Goal: Information Seeking & Learning: Learn about a topic

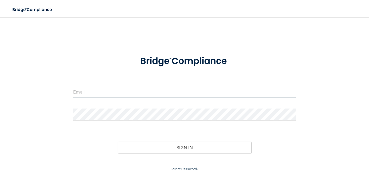
click at [86, 95] on input "email" at bounding box center [184, 92] width 222 height 12
type input "[EMAIL_ADDRESS][DOMAIN_NAME]"
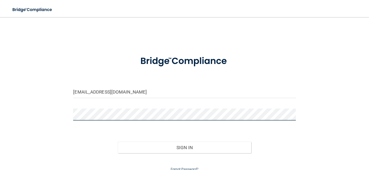
click at [118, 141] on button "Sign In" at bounding box center [184, 147] width 133 height 12
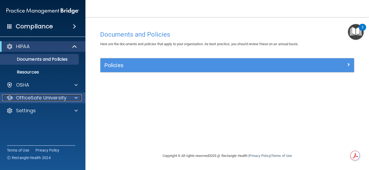
click at [30, 99] on p "OfficeSafe University" at bounding box center [41, 97] width 50 height 6
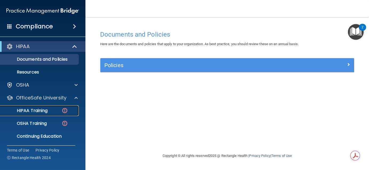
click at [27, 111] on p "HIPAA Training" at bounding box center [25, 110] width 44 height 5
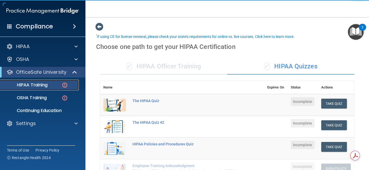
scroll to position [34, 0]
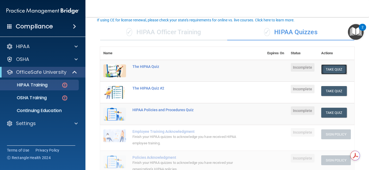
click at [338, 69] on button "Take Quiz" at bounding box center [334, 69] width 26 height 10
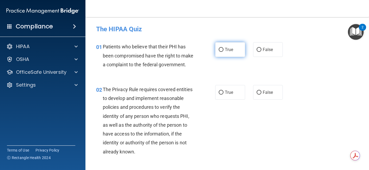
click at [226, 49] on span "True" at bounding box center [229, 49] width 8 height 5
click at [223, 49] on input "True" at bounding box center [221, 50] width 5 height 4
radio input "true"
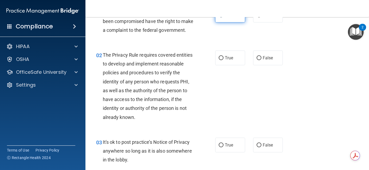
scroll to position [42, 0]
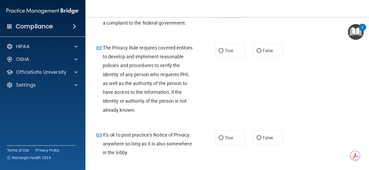
click at [226, 49] on span "True" at bounding box center [229, 50] width 8 height 5
click at [223, 49] on input "True" at bounding box center [221, 51] width 5 height 4
radio input "true"
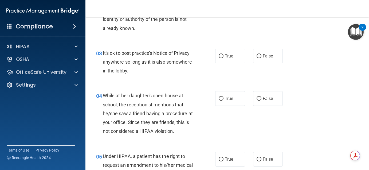
scroll to position [126, 0]
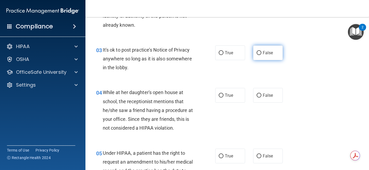
click at [258, 56] on label "False" at bounding box center [268, 52] width 30 height 15
click at [258, 55] on input "False" at bounding box center [258, 53] width 5 height 4
radio input "true"
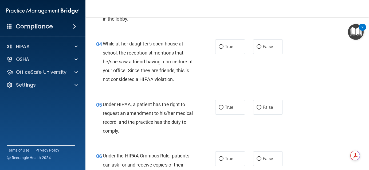
scroll to position [175, 0]
click at [262, 47] on label "False" at bounding box center [268, 46] width 30 height 15
click at [261, 47] on input "False" at bounding box center [258, 47] width 5 height 4
radio input "true"
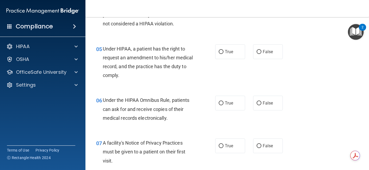
scroll to position [234, 0]
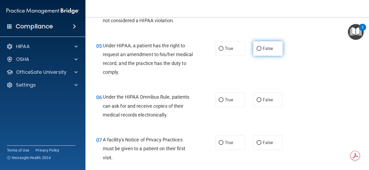
click at [280, 54] on label "False" at bounding box center [268, 48] width 30 height 15
click at [261, 51] on input "False" at bounding box center [258, 49] width 5 height 4
radio input "true"
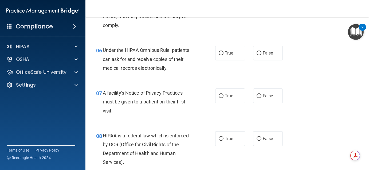
scroll to position [280, 0]
click at [235, 54] on label "True" at bounding box center [230, 53] width 30 height 15
click at [223, 54] on input "True" at bounding box center [221, 54] width 5 height 4
radio input "true"
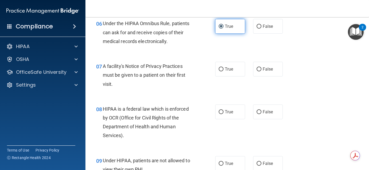
scroll to position [309, 0]
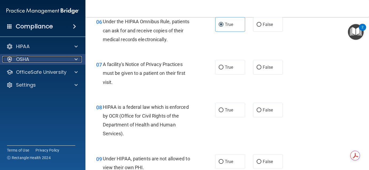
click at [75, 58] on span at bounding box center [75, 59] width 3 height 6
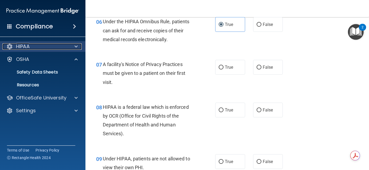
click at [75, 46] on span at bounding box center [75, 46] width 3 height 6
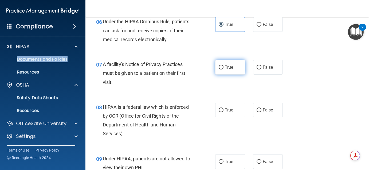
click at [222, 64] on label "True" at bounding box center [230, 67] width 30 height 15
click at [222, 65] on input "True" at bounding box center [221, 67] width 5 height 4
radio input "true"
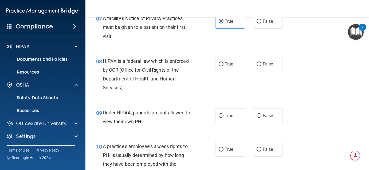
scroll to position [357, 0]
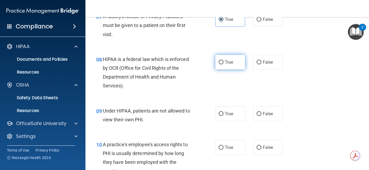
click at [228, 62] on span "True" at bounding box center [229, 62] width 8 height 5
click at [223, 62] on input "True" at bounding box center [221, 62] width 5 height 4
radio input "true"
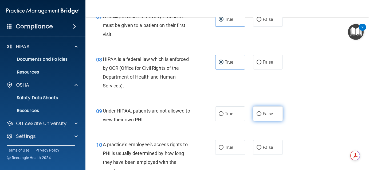
click at [258, 112] on input "False" at bounding box center [258, 114] width 5 height 4
radio input "true"
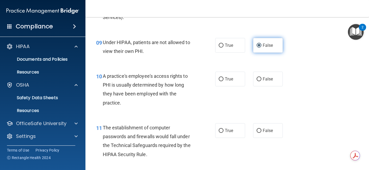
scroll to position [444, 0]
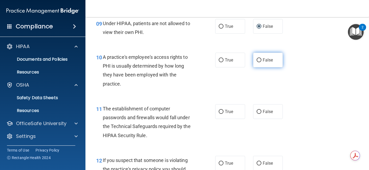
click at [261, 59] on input "False" at bounding box center [258, 60] width 5 height 4
radio input "true"
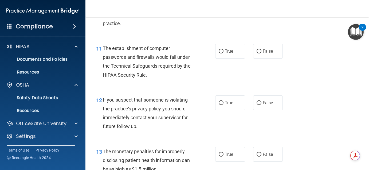
scroll to position [505, 0]
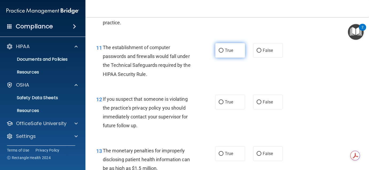
click at [230, 57] on label "True" at bounding box center [230, 50] width 30 height 15
click at [223, 53] on input "True" at bounding box center [221, 51] width 5 height 4
radio input "true"
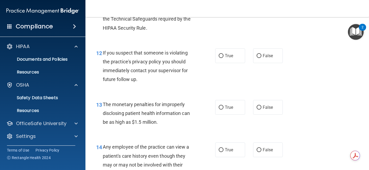
scroll to position [553, 0]
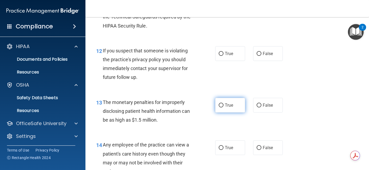
click at [221, 110] on label "True" at bounding box center [230, 105] width 30 height 15
click at [221, 107] on input "True" at bounding box center [221, 105] width 5 height 4
radio input "true"
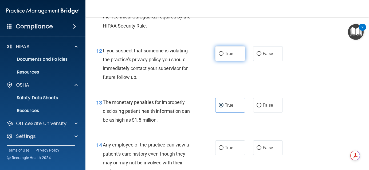
click at [225, 53] on span "True" at bounding box center [229, 53] width 8 height 5
click at [223, 53] on input "True" at bounding box center [221, 54] width 5 height 4
radio input "true"
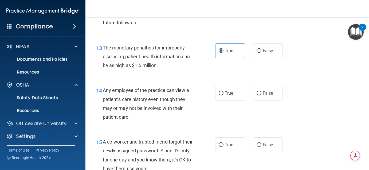
scroll to position [608, 0]
click at [258, 88] on label "False" at bounding box center [268, 92] width 30 height 15
click at [258, 91] on input "False" at bounding box center [258, 93] width 5 height 4
radio input "true"
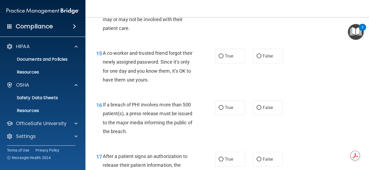
scroll to position [697, 0]
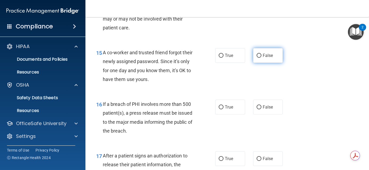
click at [266, 51] on label "False" at bounding box center [268, 55] width 30 height 15
click at [261, 54] on input "False" at bounding box center [258, 56] width 5 height 4
radio input "true"
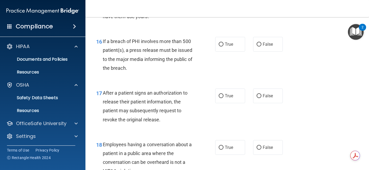
scroll to position [760, 0]
click at [274, 46] on label "False" at bounding box center [268, 43] width 30 height 15
click at [261, 46] on input "False" at bounding box center [258, 44] width 5 height 4
radio input "true"
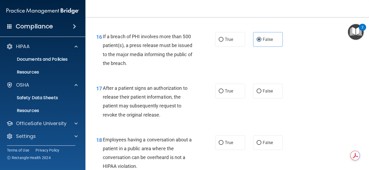
scroll to position [766, 0]
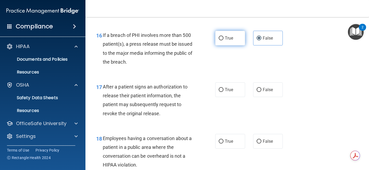
click at [244, 43] on label "True" at bounding box center [230, 38] width 30 height 15
click at [223, 40] on input "True" at bounding box center [221, 38] width 5 height 4
radio input "true"
radio input "false"
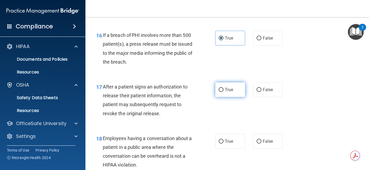
click at [235, 87] on label "True" at bounding box center [230, 89] width 30 height 15
click at [223, 88] on input "True" at bounding box center [221, 90] width 5 height 4
radio input "true"
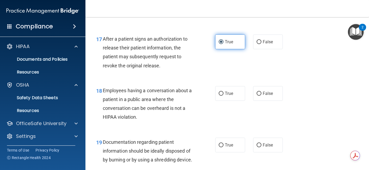
scroll to position [815, 0]
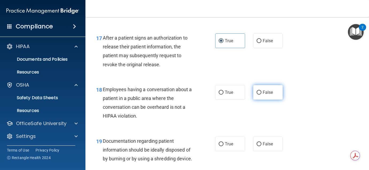
click at [266, 91] on span "False" at bounding box center [268, 92] width 10 height 5
click at [261, 91] on input "False" at bounding box center [258, 92] width 5 height 4
radio input "true"
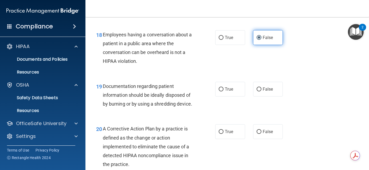
scroll to position [877, 0]
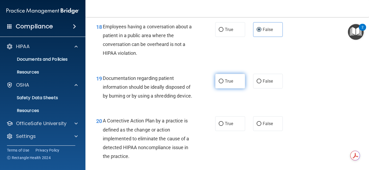
click at [229, 84] on label "True" at bounding box center [230, 81] width 30 height 15
click at [223, 83] on input "True" at bounding box center [221, 81] width 5 height 4
radio input "true"
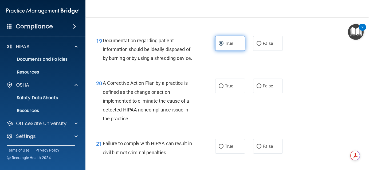
scroll to position [927, 0]
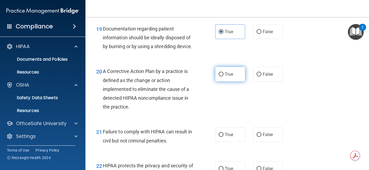
click at [232, 75] on span "True" at bounding box center [229, 74] width 8 height 5
click at [223, 75] on input "True" at bounding box center [221, 74] width 5 height 4
radio input "true"
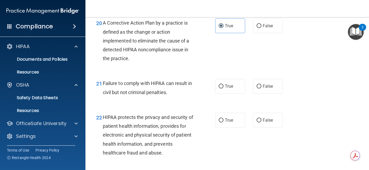
scroll to position [980, 0]
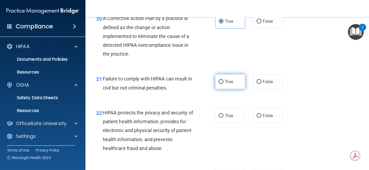
click at [233, 82] on label "True" at bounding box center [230, 81] width 30 height 15
click at [223, 82] on input "True" at bounding box center [221, 82] width 5 height 4
radio input "true"
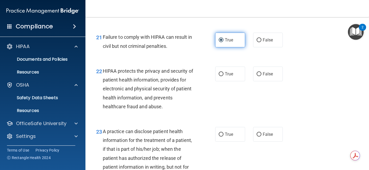
scroll to position [1023, 0]
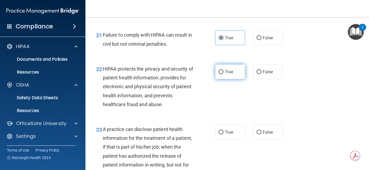
click at [228, 70] on span "True" at bounding box center [229, 71] width 8 height 5
click at [223, 70] on input "True" at bounding box center [221, 72] width 5 height 4
radio input "true"
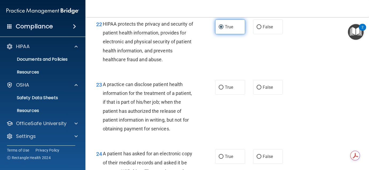
scroll to position [1071, 0]
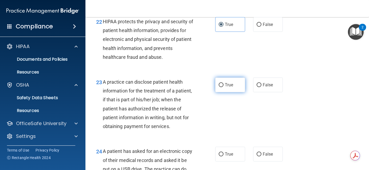
click at [231, 88] on label "True" at bounding box center [230, 84] width 30 height 15
click at [223, 87] on input "True" at bounding box center [221, 85] width 5 height 4
radio input "true"
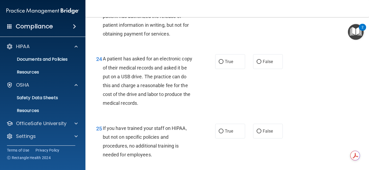
scroll to position [1171, 0]
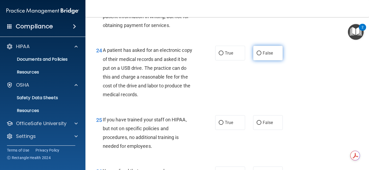
click at [272, 58] on label "False" at bounding box center [268, 53] width 30 height 15
click at [261, 55] on input "False" at bounding box center [258, 53] width 5 height 4
radio input "true"
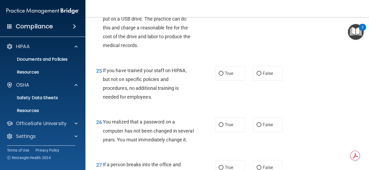
scroll to position [1221, 0]
click at [267, 74] on span "False" at bounding box center [268, 72] width 10 height 5
click at [261, 74] on input "False" at bounding box center [258, 73] width 5 height 4
radio input "true"
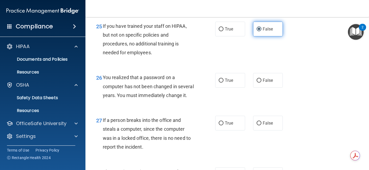
scroll to position [1265, 0]
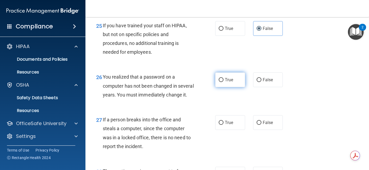
click at [232, 83] on label "True" at bounding box center [230, 79] width 30 height 15
click at [223, 82] on input "True" at bounding box center [221, 80] width 5 height 4
radio input "true"
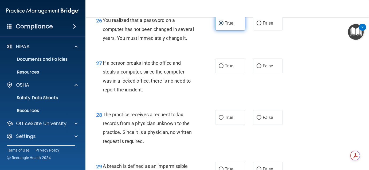
scroll to position [1325, 0]
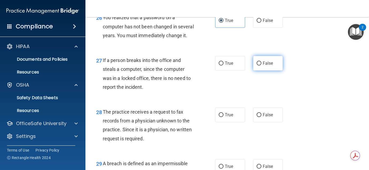
click at [263, 66] on span "False" at bounding box center [268, 63] width 10 height 5
click at [261, 65] on input "False" at bounding box center [258, 63] width 5 height 4
radio input "true"
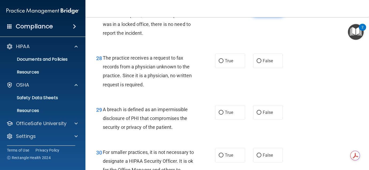
scroll to position [1380, 0]
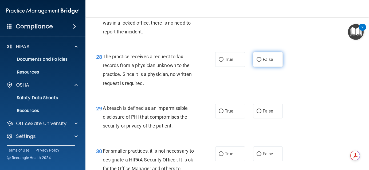
click at [267, 65] on label "False" at bounding box center [268, 59] width 30 height 15
click at [261, 62] on input "False" at bounding box center [258, 60] width 5 height 4
radio input "true"
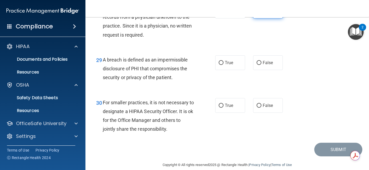
scroll to position [1430, 0]
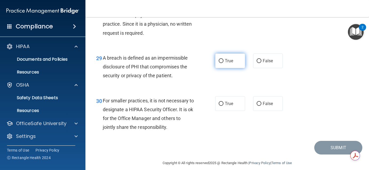
click at [228, 65] on label "True" at bounding box center [230, 60] width 30 height 15
click at [223, 63] on input "True" at bounding box center [221, 61] width 5 height 4
radio input "true"
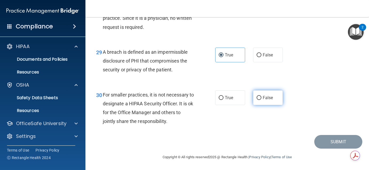
click at [274, 100] on label "False" at bounding box center [268, 97] width 30 height 15
click at [261, 100] on input "False" at bounding box center [258, 98] width 5 height 4
radio input "true"
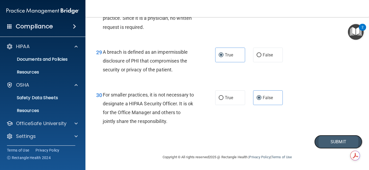
click at [334, 142] on button "Submit" at bounding box center [338, 142] width 48 height 14
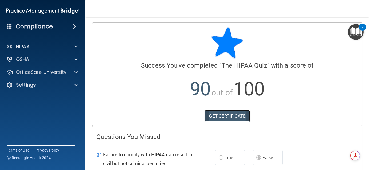
click at [223, 118] on link "GET CERTIFICATE" at bounding box center [227, 116] width 46 height 12
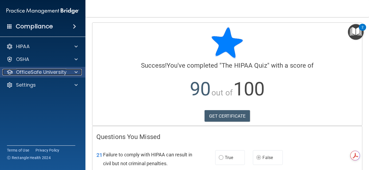
click at [78, 72] on div at bounding box center [75, 72] width 13 height 6
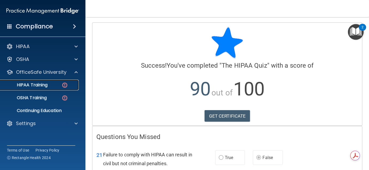
click at [61, 85] on img at bounding box center [64, 85] width 7 height 7
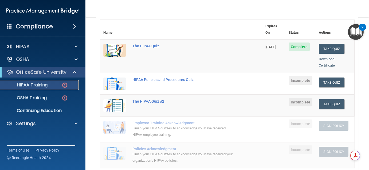
scroll to position [86, 0]
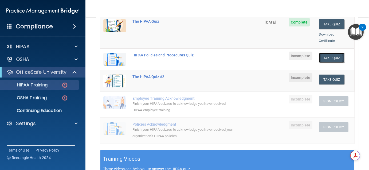
click at [331, 53] on button "Take Quiz" at bounding box center [332, 58] width 26 height 10
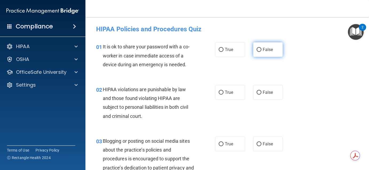
click at [257, 52] on input "False" at bounding box center [258, 50] width 5 height 4
radio input "true"
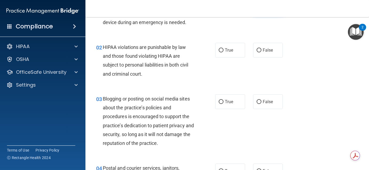
scroll to position [43, 0]
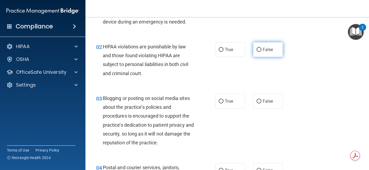
click at [264, 48] on span "False" at bounding box center [268, 49] width 10 height 5
click at [261, 48] on input "False" at bounding box center [258, 50] width 5 height 4
radio input "true"
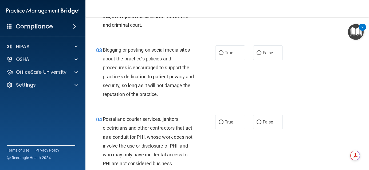
scroll to position [92, 0]
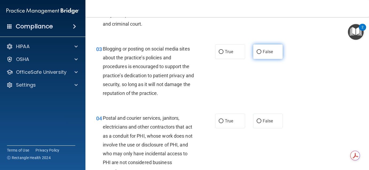
click at [263, 53] on span "False" at bounding box center [268, 51] width 10 height 5
click at [261, 53] on input "False" at bounding box center [258, 52] width 5 height 4
radio input "true"
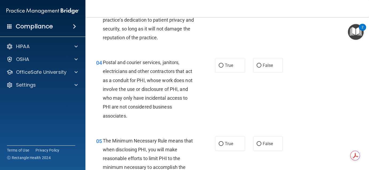
scroll to position [148, 0]
click at [263, 67] on span "False" at bounding box center [268, 64] width 10 height 5
click at [261, 67] on input "False" at bounding box center [258, 65] width 5 height 4
radio input "true"
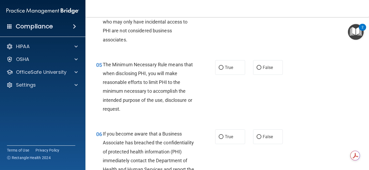
scroll to position [231, 0]
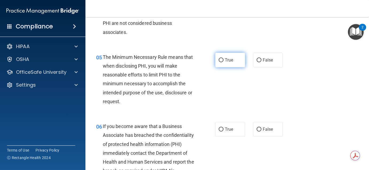
click at [236, 58] on label "True" at bounding box center [230, 60] width 30 height 15
click at [223, 58] on input "True" at bounding box center [221, 60] width 5 height 4
radio input "true"
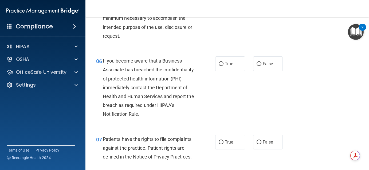
scroll to position [297, 0]
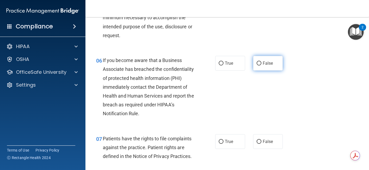
click at [262, 63] on label "False" at bounding box center [268, 63] width 30 height 15
click at [261, 63] on input "False" at bounding box center [258, 63] width 5 height 4
radio input "true"
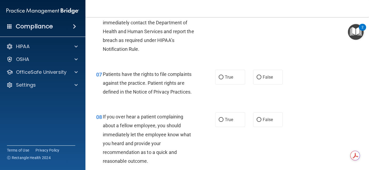
scroll to position [365, 0]
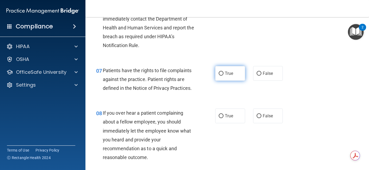
click at [236, 73] on label "True" at bounding box center [230, 73] width 30 height 15
click at [223, 73] on input "True" at bounding box center [221, 74] width 5 height 4
radio input "true"
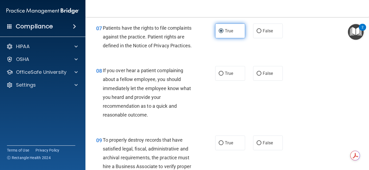
scroll to position [410, 0]
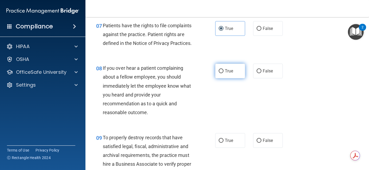
click at [221, 69] on input "True" at bounding box center [221, 71] width 5 height 4
radio input "true"
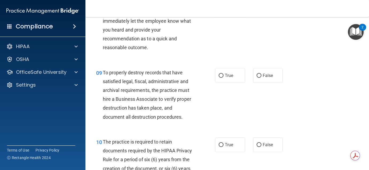
scroll to position [476, 0]
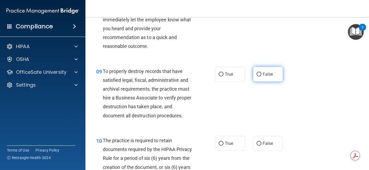
click at [261, 75] on input "False" at bounding box center [258, 74] width 5 height 4
radio input "true"
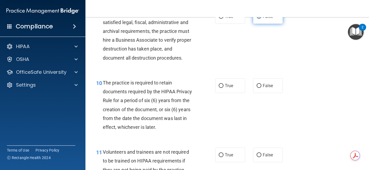
scroll to position [536, 0]
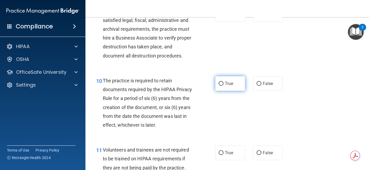
click at [231, 88] on label "True" at bounding box center [230, 83] width 30 height 15
click at [223, 86] on input "True" at bounding box center [221, 84] width 5 height 4
radio input "true"
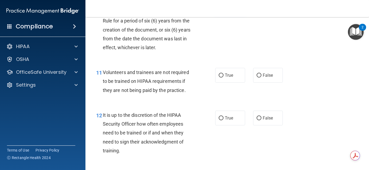
scroll to position [615, 0]
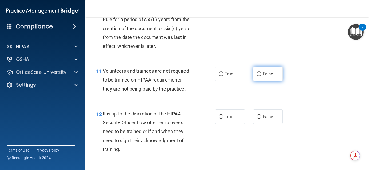
click at [267, 74] on span "False" at bounding box center [268, 73] width 10 height 5
click at [261, 74] on input "False" at bounding box center [258, 74] width 5 height 4
radio input "true"
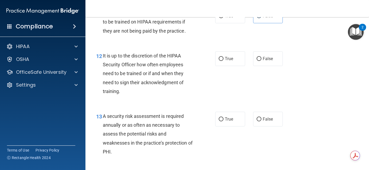
scroll to position [675, 0]
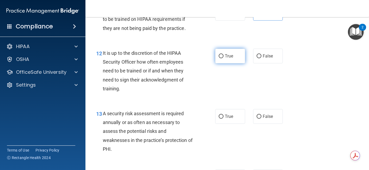
click at [232, 62] on label "True" at bounding box center [230, 56] width 30 height 15
click at [223, 58] on input "True" at bounding box center [221, 56] width 5 height 4
radio input "true"
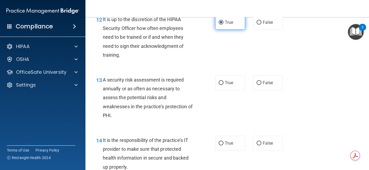
scroll to position [709, 0]
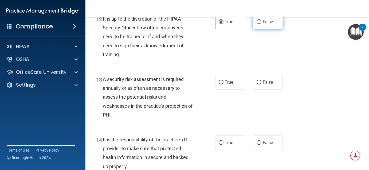
click at [266, 23] on span "False" at bounding box center [268, 21] width 10 height 5
click at [261, 23] on input "False" at bounding box center [258, 22] width 5 height 4
radio input "true"
radio input "false"
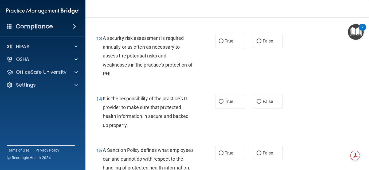
scroll to position [751, 0]
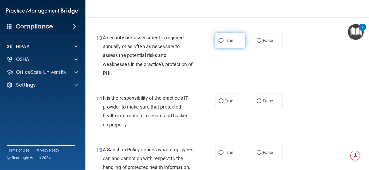
click at [233, 37] on label "True" at bounding box center [230, 40] width 30 height 15
click at [223, 39] on input "True" at bounding box center [221, 41] width 5 height 4
radio input "true"
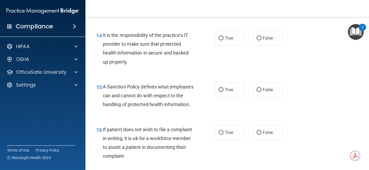
scroll to position [814, 0]
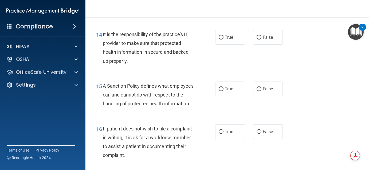
click at [233, 37] on label "True" at bounding box center [230, 37] width 30 height 15
click at [223, 37] on input "True" at bounding box center [221, 37] width 5 height 4
radio input "true"
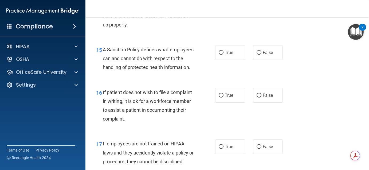
scroll to position [854, 0]
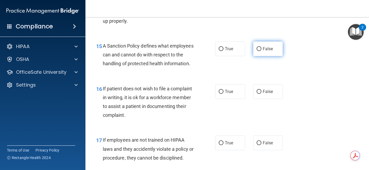
click at [263, 55] on label "False" at bounding box center [268, 48] width 30 height 15
click at [261, 51] on input "False" at bounding box center [258, 49] width 5 height 4
radio input "true"
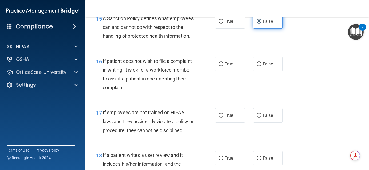
scroll to position [890, 0]
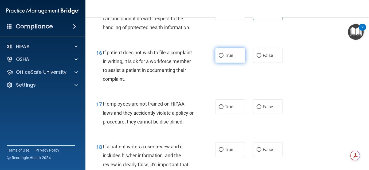
click at [233, 56] on label "True" at bounding box center [230, 55] width 30 height 15
click at [223, 56] on input "True" at bounding box center [221, 56] width 5 height 4
radio input "true"
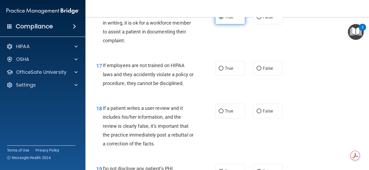
scroll to position [930, 0]
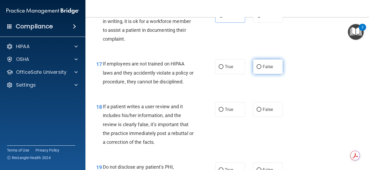
click at [270, 67] on span "False" at bounding box center [268, 66] width 10 height 5
click at [261, 67] on input "False" at bounding box center [258, 67] width 5 height 4
radio input "true"
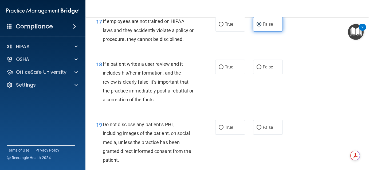
scroll to position [973, 0]
click at [270, 67] on span "False" at bounding box center [268, 66] width 10 height 5
click at [261, 67] on input "False" at bounding box center [258, 67] width 5 height 4
radio input "true"
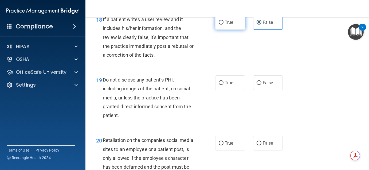
scroll to position [1018, 0]
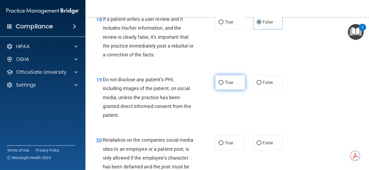
click at [243, 85] on label "True" at bounding box center [230, 82] width 30 height 15
click at [223, 85] on input "True" at bounding box center [221, 83] width 5 height 4
radio input "true"
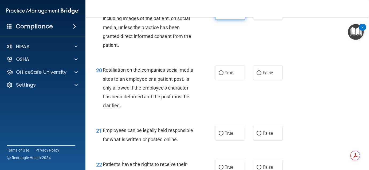
scroll to position [1088, 0]
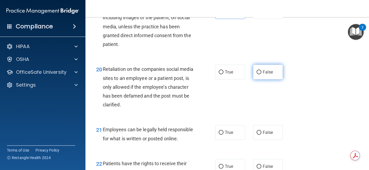
click at [271, 73] on span "False" at bounding box center [268, 71] width 10 height 5
click at [261, 73] on input "False" at bounding box center [258, 72] width 5 height 4
radio input "true"
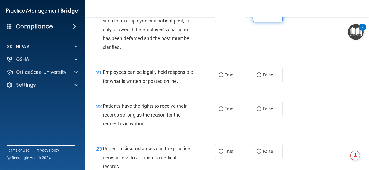
scroll to position [1146, 0]
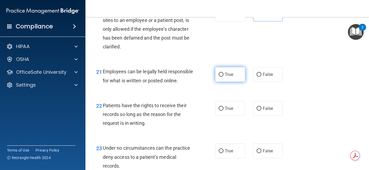
click at [242, 75] on label "True" at bounding box center [230, 74] width 30 height 15
click at [223, 75] on input "True" at bounding box center [221, 75] width 5 height 4
radio input "true"
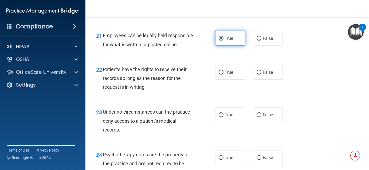
scroll to position [1183, 0]
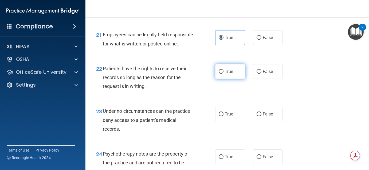
click at [235, 70] on label "True" at bounding box center [230, 71] width 30 height 15
click at [223, 70] on input "True" at bounding box center [221, 72] width 5 height 4
radio input "true"
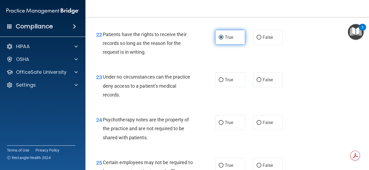
scroll to position [1218, 0]
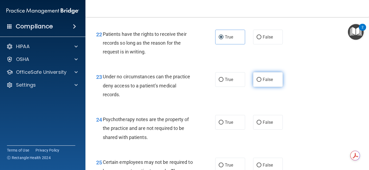
click at [270, 76] on label "False" at bounding box center [268, 79] width 30 height 15
click at [261, 78] on input "False" at bounding box center [258, 80] width 5 height 4
radio input "true"
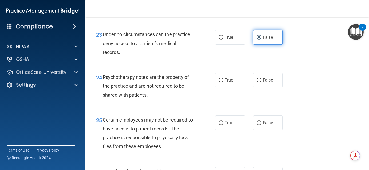
scroll to position [1260, 0]
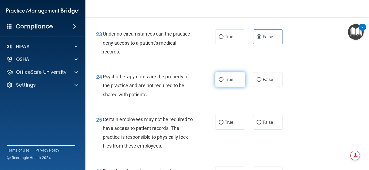
click at [224, 82] on label "True" at bounding box center [230, 79] width 30 height 15
click at [223, 82] on input "True" at bounding box center [221, 80] width 5 height 4
radio input "true"
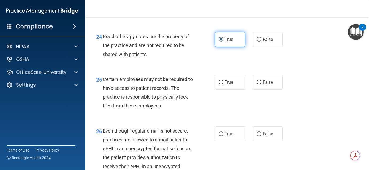
scroll to position [1300, 0]
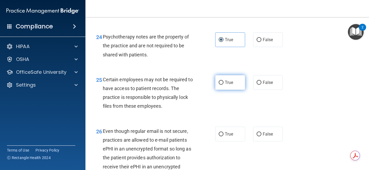
click at [237, 83] on label "True" at bounding box center [230, 82] width 30 height 15
click at [223, 83] on input "True" at bounding box center [221, 83] width 5 height 4
radio input "true"
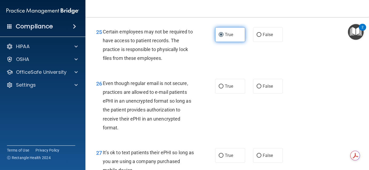
scroll to position [1349, 0]
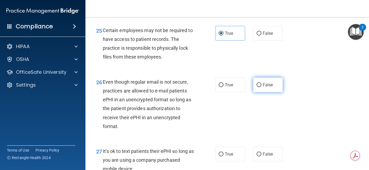
click at [271, 78] on label "False" at bounding box center [268, 84] width 30 height 15
click at [261, 83] on input "False" at bounding box center [258, 85] width 5 height 4
radio input "true"
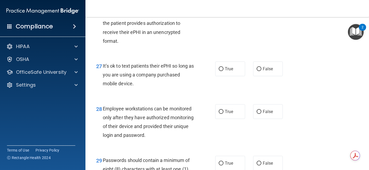
scroll to position [1437, 0]
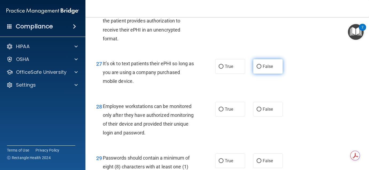
click at [263, 68] on span "False" at bounding box center [268, 66] width 10 height 5
click at [261, 68] on input "False" at bounding box center [258, 67] width 5 height 4
radio input "true"
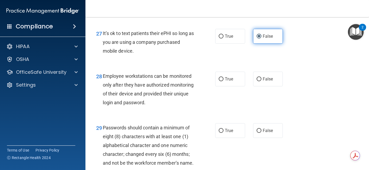
scroll to position [1482, 0]
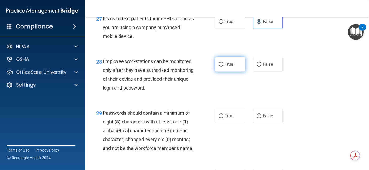
click at [233, 69] on label "True" at bounding box center [230, 64] width 30 height 15
click at [223, 66] on input "True" at bounding box center [221, 64] width 5 height 4
radio input "true"
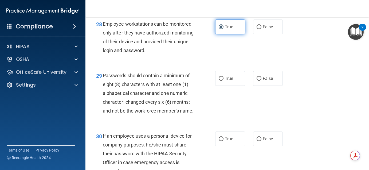
scroll to position [1530, 0]
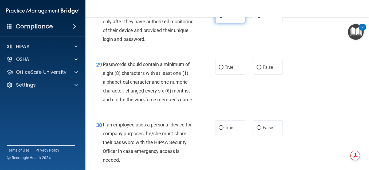
click at [233, 69] on span "True" at bounding box center [229, 67] width 8 height 5
click at [223, 69] on input "True" at bounding box center [221, 67] width 5 height 4
radio input "true"
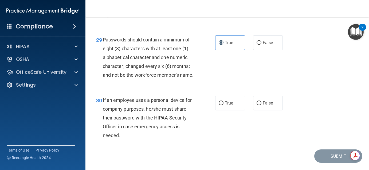
scroll to position [1569, 0]
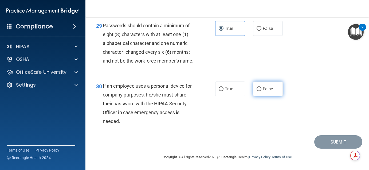
click at [275, 86] on label "False" at bounding box center [268, 88] width 30 height 15
click at [261, 87] on input "False" at bounding box center [258, 89] width 5 height 4
radio input "true"
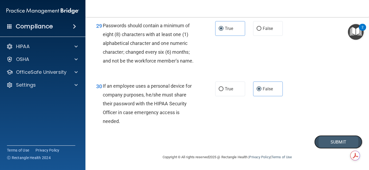
click at [326, 137] on button "Submit" at bounding box center [338, 142] width 48 height 14
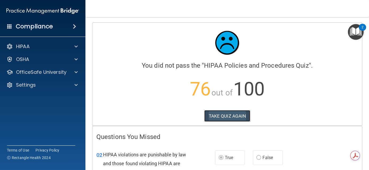
click at [236, 117] on button "TAKE QUIZ AGAIN" at bounding box center [227, 116] width 46 height 12
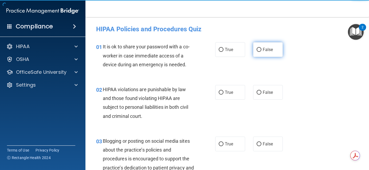
click at [255, 50] on label "False" at bounding box center [268, 49] width 30 height 15
click at [256, 50] on input "False" at bounding box center [258, 50] width 5 height 4
radio input "true"
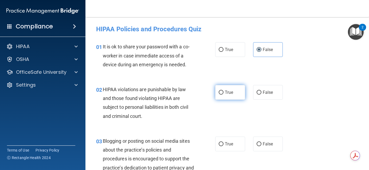
click at [227, 90] on span "True" at bounding box center [229, 92] width 8 height 5
click at [223, 90] on input "True" at bounding box center [221, 92] width 5 height 4
radio input "true"
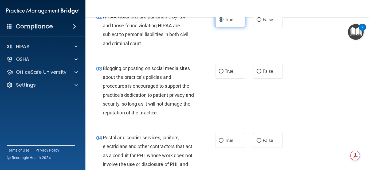
scroll to position [73, 0]
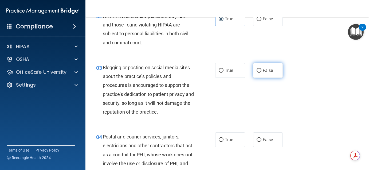
click at [263, 65] on label "False" at bounding box center [268, 70] width 30 height 15
click at [261, 69] on input "False" at bounding box center [258, 71] width 5 height 4
radio input "true"
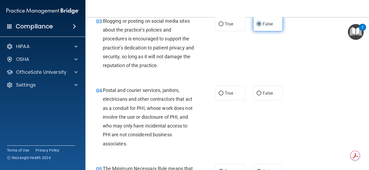
scroll to position [131, 0]
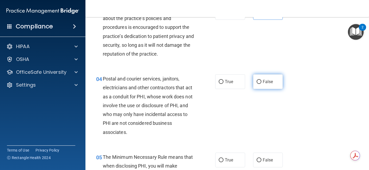
click at [265, 82] on span "False" at bounding box center [268, 81] width 10 height 5
click at [261, 82] on input "False" at bounding box center [258, 82] width 5 height 4
radio input "true"
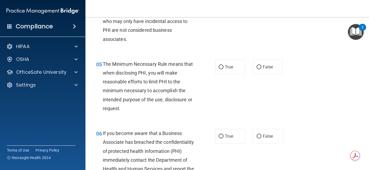
scroll to position [224, 0]
click at [237, 65] on label "True" at bounding box center [230, 66] width 30 height 15
click at [223, 65] on input "True" at bounding box center [221, 67] width 5 height 4
radio input "true"
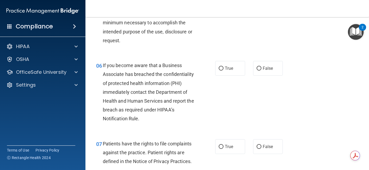
scroll to position [293, 0]
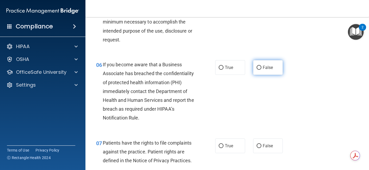
click at [266, 65] on span "False" at bounding box center [268, 67] width 10 height 5
click at [261, 66] on input "False" at bounding box center [258, 68] width 5 height 4
radio input "true"
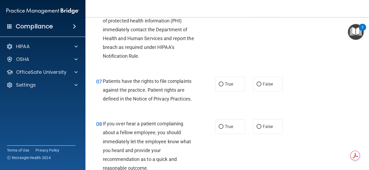
scroll to position [355, 0]
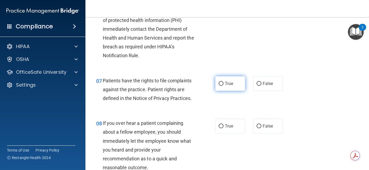
click at [241, 81] on label "True" at bounding box center [230, 83] width 30 height 15
click at [223, 82] on input "True" at bounding box center [221, 84] width 5 height 4
radio input "true"
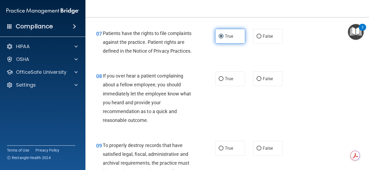
scroll to position [404, 0]
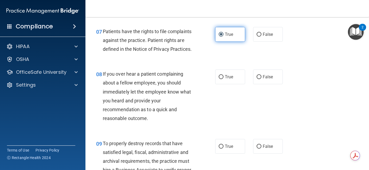
click at [241, 81] on label "True" at bounding box center [230, 76] width 30 height 15
click at [223, 79] on input "True" at bounding box center [221, 77] width 5 height 4
radio input "true"
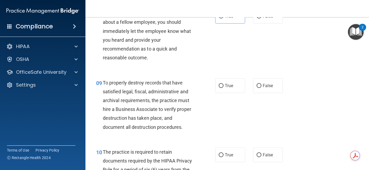
scroll to position [465, 0]
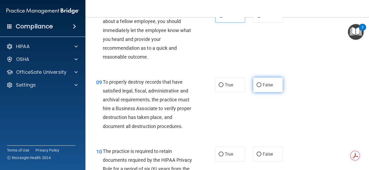
click at [265, 80] on label "False" at bounding box center [268, 84] width 30 height 15
click at [261, 83] on input "False" at bounding box center [258, 85] width 5 height 4
radio input "true"
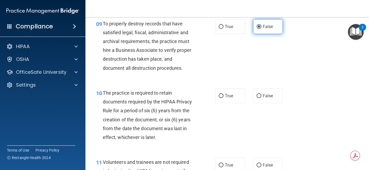
scroll to position [556, 0]
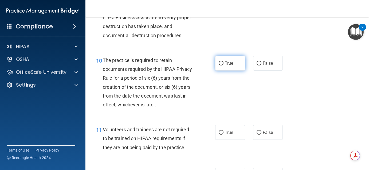
click at [232, 57] on label "True" at bounding box center [230, 63] width 30 height 15
click at [223, 61] on input "True" at bounding box center [221, 63] width 5 height 4
radio input "true"
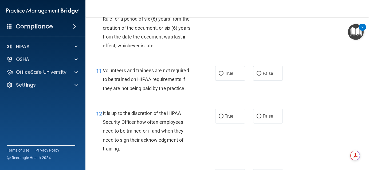
scroll to position [617, 0]
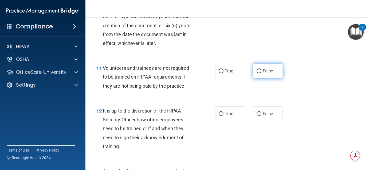
click at [266, 68] on label "False" at bounding box center [268, 71] width 30 height 15
click at [261, 69] on input "False" at bounding box center [258, 71] width 5 height 4
radio input "true"
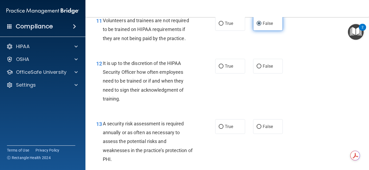
scroll to position [667, 0]
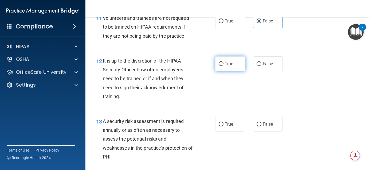
click at [236, 64] on label "True" at bounding box center [230, 63] width 30 height 15
click at [223, 64] on input "True" at bounding box center [221, 64] width 5 height 4
radio input "true"
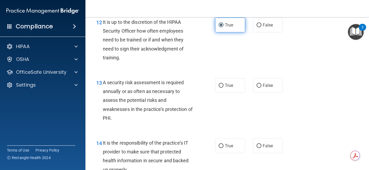
scroll to position [707, 0]
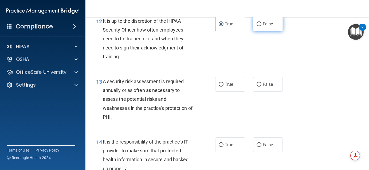
click at [265, 20] on label "False" at bounding box center [268, 24] width 30 height 15
click at [261, 22] on input "False" at bounding box center [258, 24] width 5 height 4
radio input "true"
radio input "false"
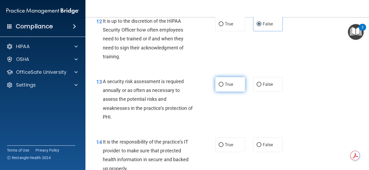
click at [227, 86] on span "True" at bounding box center [229, 84] width 8 height 5
click at [223, 86] on input "True" at bounding box center [221, 84] width 5 height 4
radio input "true"
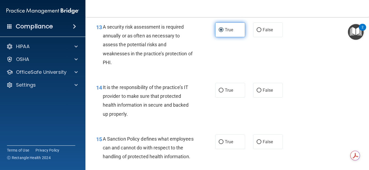
scroll to position [779, 0]
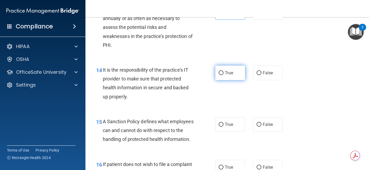
click at [229, 72] on span "True" at bounding box center [229, 72] width 8 height 5
click at [223, 72] on input "True" at bounding box center [221, 73] width 5 height 4
radio input "true"
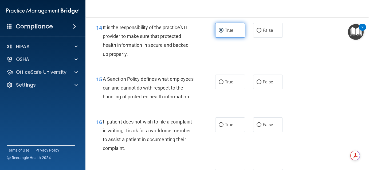
scroll to position [823, 0]
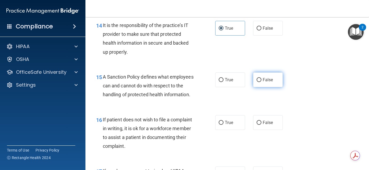
click at [264, 75] on label "False" at bounding box center [268, 79] width 30 height 15
click at [261, 78] on input "False" at bounding box center [258, 80] width 5 height 4
radio input "true"
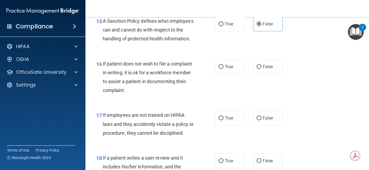
scroll to position [880, 0]
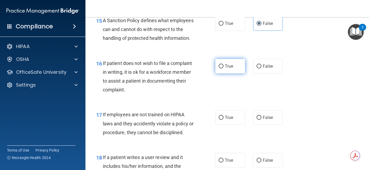
click at [229, 64] on span "True" at bounding box center [229, 66] width 8 height 5
click at [223, 64] on input "True" at bounding box center [221, 66] width 5 height 4
radio input "true"
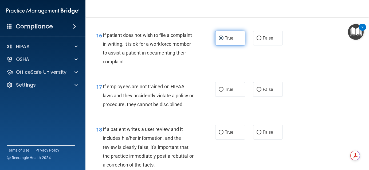
scroll to position [924, 0]
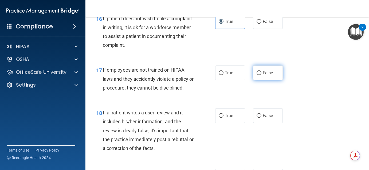
click at [265, 70] on span "False" at bounding box center [268, 72] width 10 height 5
click at [261, 71] on input "False" at bounding box center [258, 73] width 5 height 4
radio input "true"
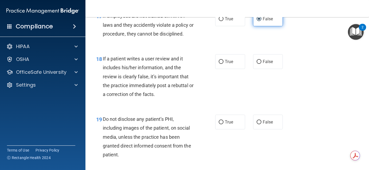
scroll to position [980, 0]
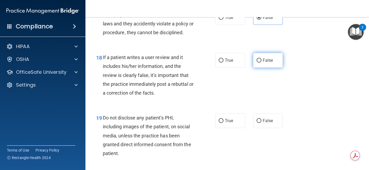
click at [263, 57] on label "False" at bounding box center [268, 60] width 30 height 15
click at [261, 58] on input "False" at bounding box center [258, 60] width 5 height 4
radio input "true"
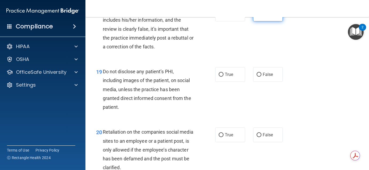
scroll to position [1030, 0]
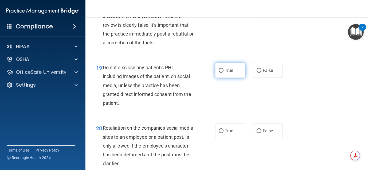
click at [235, 73] on label "True" at bounding box center [230, 70] width 30 height 15
click at [223, 73] on input "True" at bounding box center [221, 71] width 5 height 4
radio input "true"
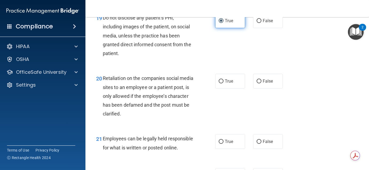
scroll to position [1081, 0]
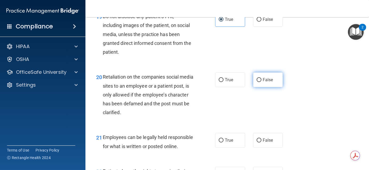
click at [266, 74] on label "False" at bounding box center [268, 79] width 30 height 15
click at [261, 78] on input "False" at bounding box center [258, 80] width 5 height 4
radio input "true"
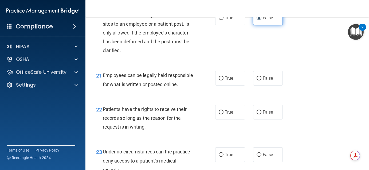
scroll to position [1143, 0]
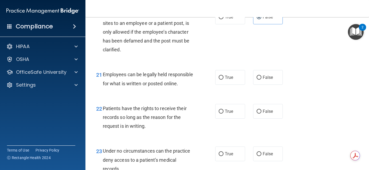
click at [220, 85] on div "21 Employees can be legally held responsible for what is written or posted onli…" at bounding box center [155, 80] width 135 height 20
click at [223, 77] on label "True" at bounding box center [230, 77] width 30 height 15
click at [223, 77] on input "True" at bounding box center [221, 78] width 5 height 4
radio input "true"
click at [265, 103] on div "22 Patients have the rights to receive their records so long as the reason for …" at bounding box center [227, 118] width 270 height 43
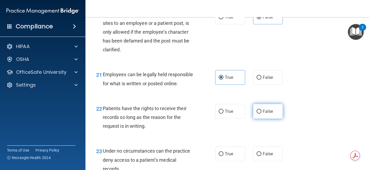
click at [269, 110] on span "False" at bounding box center [268, 111] width 10 height 5
click at [261, 110] on input "False" at bounding box center [258, 111] width 5 height 4
radio input "true"
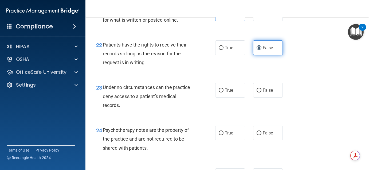
scroll to position [1207, 0]
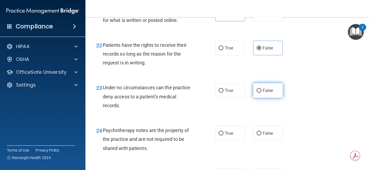
click at [256, 91] on label "False" at bounding box center [268, 90] width 30 height 15
click at [256, 91] on input "False" at bounding box center [258, 91] width 5 height 4
radio input "true"
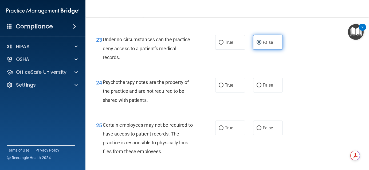
scroll to position [1255, 0]
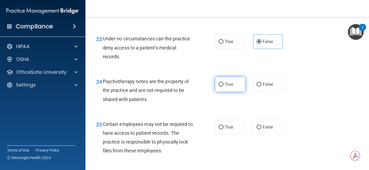
click at [225, 87] on label "True" at bounding box center [230, 84] width 30 height 15
click at [223, 86] on input "True" at bounding box center [221, 84] width 5 height 4
radio input "true"
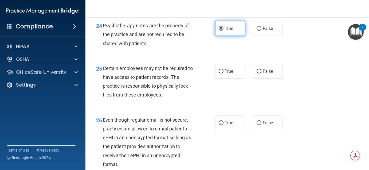
scroll to position [1312, 0]
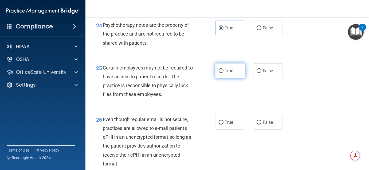
click at [225, 69] on span "True" at bounding box center [229, 70] width 8 height 5
click at [223, 69] on input "True" at bounding box center [221, 71] width 5 height 4
radio input "true"
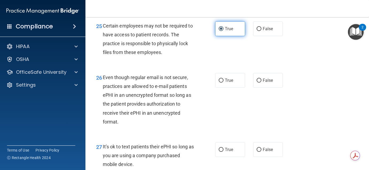
scroll to position [1358, 0]
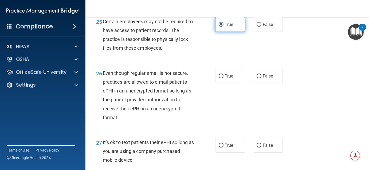
click at [225, 69] on label "True" at bounding box center [230, 76] width 30 height 15
click at [223, 74] on input "True" at bounding box center [221, 76] width 5 height 4
radio input "true"
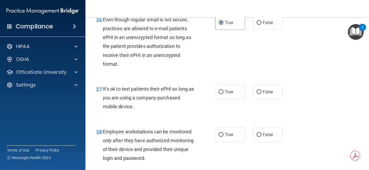
scroll to position [1416, 0]
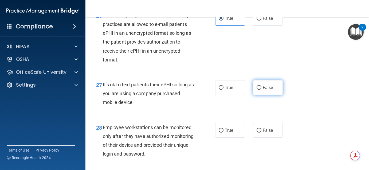
click at [262, 84] on label "False" at bounding box center [268, 87] width 30 height 15
click at [261, 86] on input "False" at bounding box center [258, 88] width 5 height 4
radio input "true"
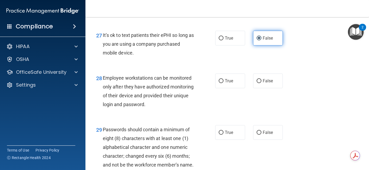
scroll to position [1466, 0]
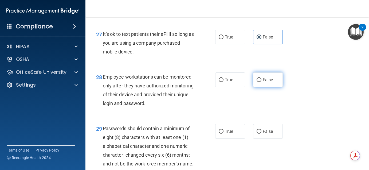
click at [257, 81] on input "False" at bounding box center [258, 80] width 5 height 4
radio input "true"
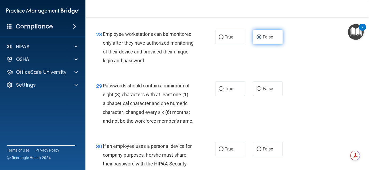
scroll to position [1513, 0]
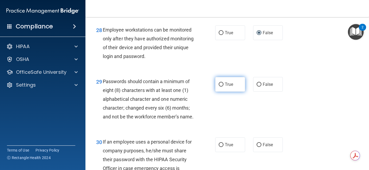
click at [235, 81] on label "True" at bounding box center [230, 84] width 30 height 15
click at [223, 82] on input "True" at bounding box center [221, 84] width 5 height 4
radio input "true"
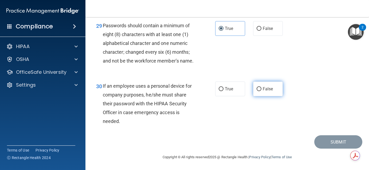
click at [265, 85] on label "False" at bounding box center [268, 88] width 30 height 15
click at [261, 87] on input "False" at bounding box center [258, 89] width 5 height 4
radio input "true"
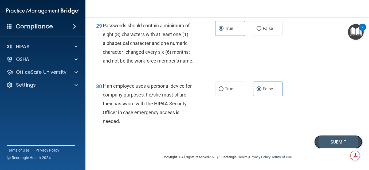
click at [329, 140] on button "Submit" at bounding box center [338, 142] width 48 height 14
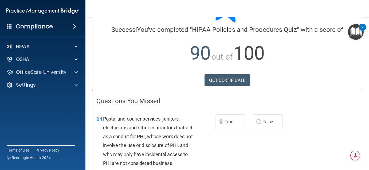
scroll to position [36, 0]
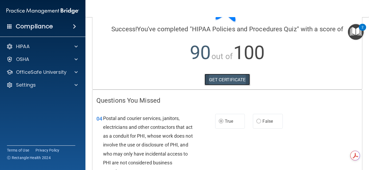
click at [245, 80] on link "GET CERTIFICATE" at bounding box center [227, 80] width 46 height 12
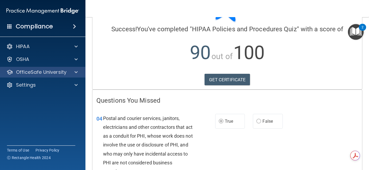
click at [77, 76] on div "OfficeSafe University" at bounding box center [43, 72] width 86 height 11
click at [75, 72] on span at bounding box center [75, 72] width 3 height 6
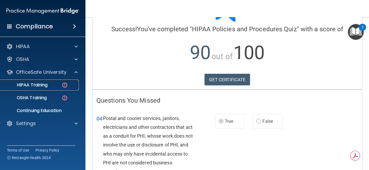
click at [53, 85] on div "HIPAA Training" at bounding box center [39, 84] width 73 height 5
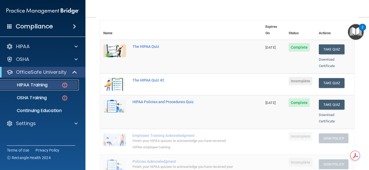
scroll to position [63, 0]
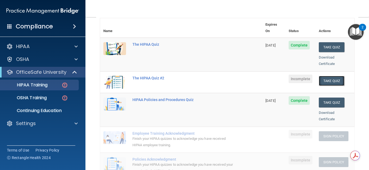
click at [330, 76] on button "Take Quiz" at bounding box center [332, 81] width 26 height 10
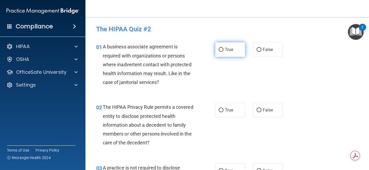
click at [234, 50] on label "True" at bounding box center [230, 49] width 30 height 15
click at [223, 50] on input "True" at bounding box center [221, 50] width 5 height 4
radio input "true"
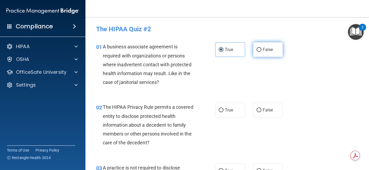
click at [262, 47] on label "False" at bounding box center [268, 49] width 30 height 15
click at [261, 48] on input "False" at bounding box center [258, 50] width 5 height 4
radio input "true"
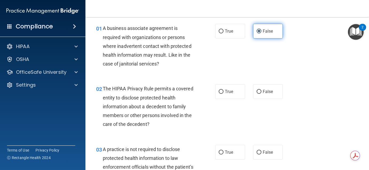
scroll to position [19, 0]
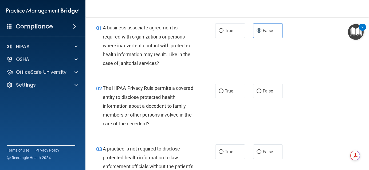
click at [232, 22] on div "01 A business associate agreement is required with organizations or persons whe…" at bounding box center [227, 47] width 270 height 60
click at [220, 32] on input "True" at bounding box center [221, 31] width 5 height 4
radio input "true"
radio input "false"
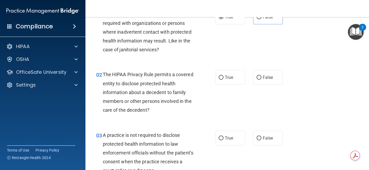
scroll to position [31, 0]
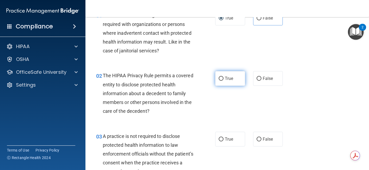
click at [233, 73] on label "True" at bounding box center [230, 78] width 30 height 15
click at [223, 77] on input "True" at bounding box center [221, 79] width 5 height 4
radio input "true"
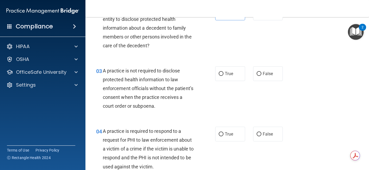
scroll to position [97, 0]
click at [229, 77] on label "True" at bounding box center [230, 73] width 30 height 15
click at [223, 75] on input "True" at bounding box center [221, 73] width 5 height 4
radio input "true"
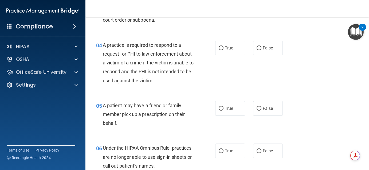
scroll to position [184, 0]
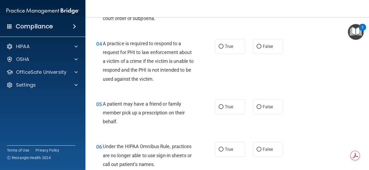
click at [214, 47] on div "04 A practice is required to respond to a request for PHI to law enforcement ab…" at bounding box center [155, 62] width 135 height 47
click at [267, 44] on span "False" at bounding box center [268, 46] width 10 height 5
click at [261, 45] on input "False" at bounding box center [258, 47] width 5 height 4
radio input "true"
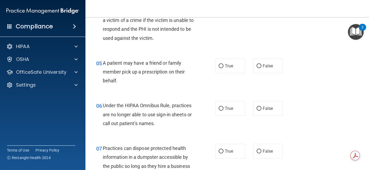
scroll to position [227, 0]
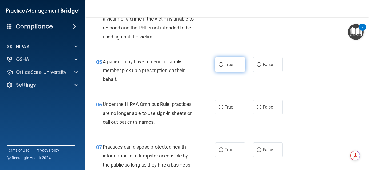
click at [236, 66] on label "True" at bounding box center [230, 64] width 30 height 15
click at [223, 66] on input "True" at bounding box center [221, 65] width 5 height 4
radio input "true"
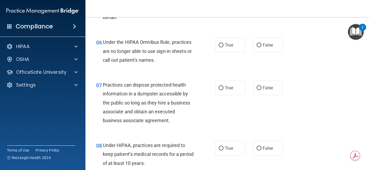
scroll to position [289, 0]
click at [263, 47] on label "False" at bounding box center [268, 44] width 30 height 15
click at [261, 47] on input "False" at bounding box center [258, 45] width 5 height 4
radio input "true"
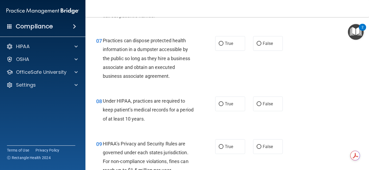
scroll to position [333, 0]
click at [233, 50] on div "07 Practices can dispose protected health information in a dumpster accessible …" at bounding box center [227, 59] width 270 height 60
click at [258, 44] on input "False" at bounding box center [258, 43] width 5 height 4
radio input "true"
click at [257, 97] on label "False" at bounding box center [268, 103] width 30 height 15
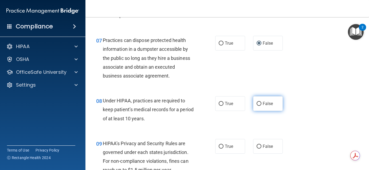
click at [257, 102] on input "False" at bounding box center [258, 104] width 5 height 4
radio input "true"
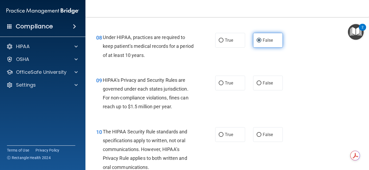
scroll to position [397, 0]
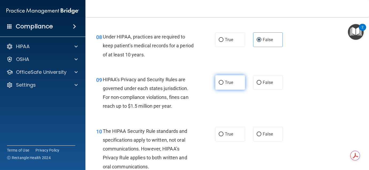
click at [240, 83] on label "True" at bounding box center [230, 82] width 30 height 15
click at [223, 83] on input "True" at bounding box center [221, 83] width 5 height 4
radio input "true"
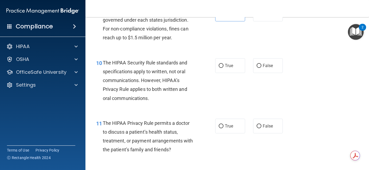
scroll to position [465, 0]
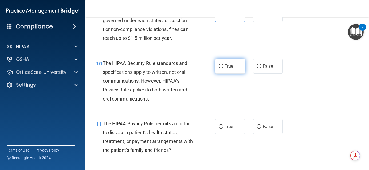
click at [227, 72] on label "True" at bounding box center [230, 66] width 30 height 15
click at [223, 68] on input "True" at bounding box center [221, 66] width 5 height 4
radio input "true"
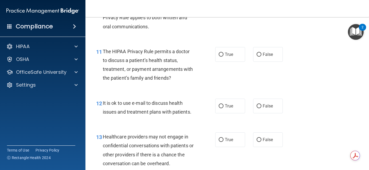
scroll to position [537, 0]
click at [268, 48] on label "False" at bounding box center [268, 53] width 30 height 15
click at [261, 52] on input "False" at bounding box center [258, 54] width 5 height 4
radio input "true"
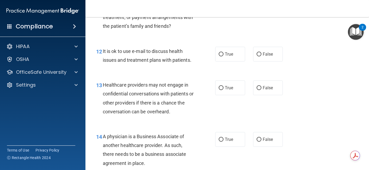
scroll to position [589, 0]
click at [268, 48] on label "False" at bounding box center [268, 53] width 30 height 15
click at [261, 52] on input "False" at bounding box center [258, 54] width 5 height 4
radio input "true"
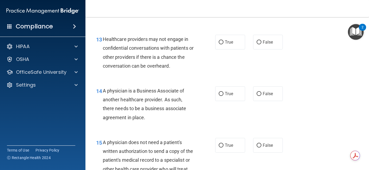
scroll to position [635, 0]
click at [232, 45] on label "True" at bounding box center [230, 41] width 30 height 15
click at [223, 44] on input "True" at bounding box center [221, 42] width 5 height 4
radio input "true"
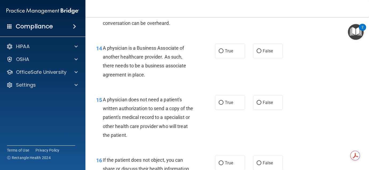
scroll to position [678, 0]
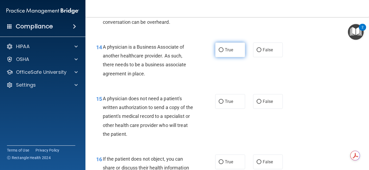
click at [226, 51] on span "True" at bounding box center [229, 49] width 8 height 5
click at [223, 51] on input "True" at bounding box center [221, 50] width 5 height 4
radio input "true"
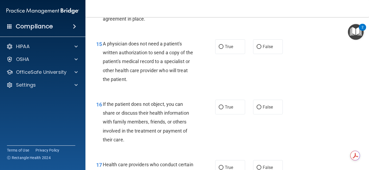
scroll to position [732, 0]
click at [256, 41] on label "False" at bounding box center [268, 46] width 30 height 15
click at [256, 45] on input "False" at bounding box center [258, 47] width 5 height 4
radio input "true"
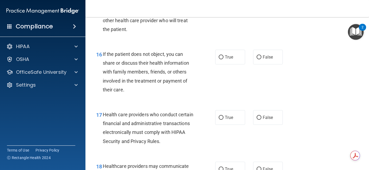
scroll to position [784, 0]
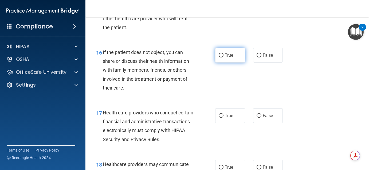
click at [243, 56] on label "True" at bounding box center [230, 55] width 30 height 15
click at [223, 56] on input "True" at bounding box center [221, 55] width 5 height 4
radio input "true"
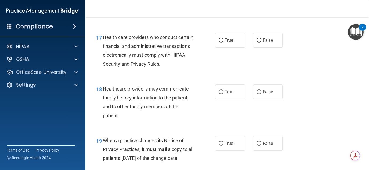
scroll to position [861, 0]
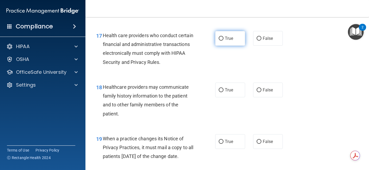
click at [227, 37] on span "True" at bounding box center [229, 38] width 8 height 5
click at [223, 37] on input "True" at bounding box center [221, 39] width 5 height 4
radio input "true"
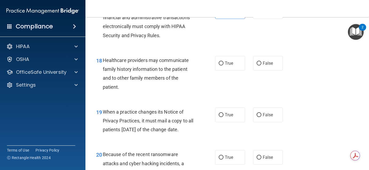
scroll to position [899, 0]
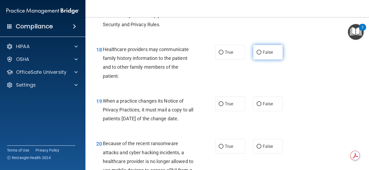
click at [263, 48] on label "False" at bounding box center [268, 52] width 30 height 15
click at [261, 50] on input "False" at bounding box center [258, 52] width 5 height 4
radio input "true"
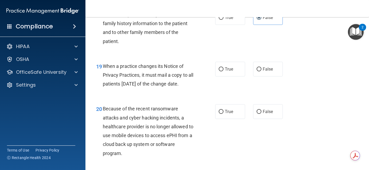
scroll to position [934, 0]
click at [235, 72] on label "True" at bounding box center [230, 68] width 30 height 15
click at [223, 71] on input "True" at bounding box center [221, 69] width 5 height 4
radio input "true"
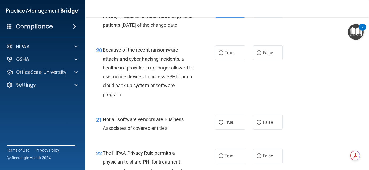
scroll to position [993, 0]
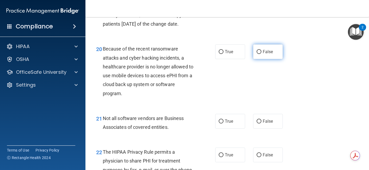
click at [278, 59] on label "False" at bounding box center [268, 51] width 30 height 15
click at [261, 54] on input "False" at bounding box center [258, 52] width 5 height 4
radio input "true"
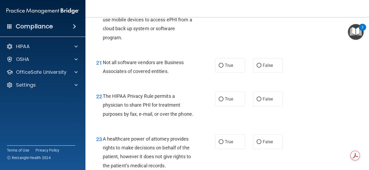
scroll to position [1049, 0]
click at [234, 72] on label "True" at bounding box center [230, 65] width 30 height 15
click at [223, 67] on input "True" at bounding box center [221, 65] width 5 height 4
radio input "true"
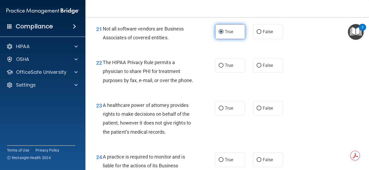
scroll to position [1083, 0]
click at [234, 73] on label "True" at bounding box center [230, 65] width 30 height 15
click at [223, 68] on input "True" at bounding box center [221, 66] width 5 height 4
radio input "true"
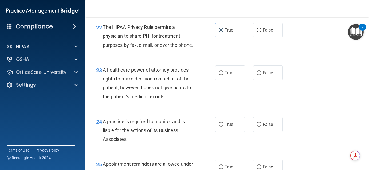
scroll to position [1118, 0]
click at [234, 77] on label "True" at bounding box center [230, 72] width 30 height 15
click at [223, 75] on input "True" at bounding box center [221, 73] width 5 height 4
radio input "true"
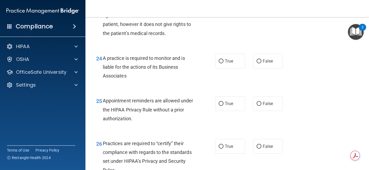
scroll to position [1182, 0]
click at [227, 63] on span "True" at bounding box center [229, 60] width 8 height 5
click at [223, 63] on input "True" at bounding box center [221, 61] width 5 height 4
radio input "true"
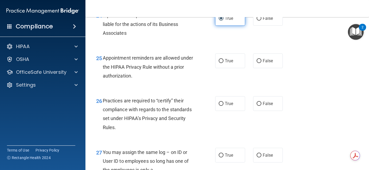
scroll to position [1224, 0]
click at [227, 63] on span "True" at bounding box center [229, 60] width 8 height 5
click at [223, 63] on input "True" at bounding box center [221, 61] width 5 height 4
radio input "true"
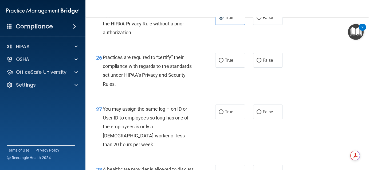
scroll to position [1268, 0]
click at [227, 62] on span "True" at bounding box center [229, 59] width 8 height 5
click at [223, 62] on input "True" at bounding box center [221, 60] width 5 height 4
radio input "true"
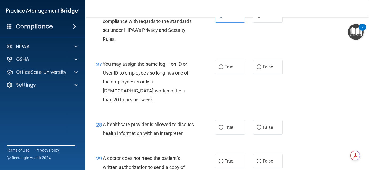
scroll to position [1313, 0]
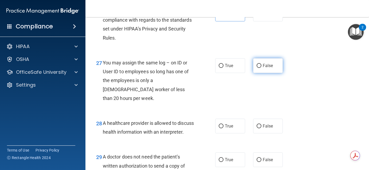
click at [254, 73] on label "False" at bounding box center [268, 65] width 30 height 15
click at [256, 68] on input "False" at bounding box center [258, 66] width 5 height 4
radio input "true"
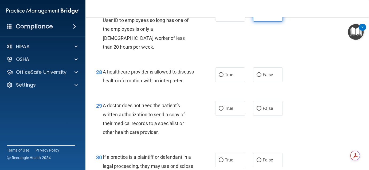
scroll to position [1365, 0]
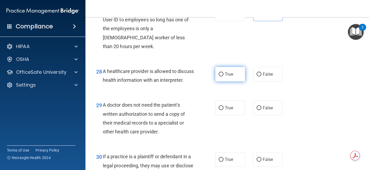
click at [232, 71] on label "True" at bounding box center [230, 74] width 30 height 15
click at [223, 72] on input "True" at bounding box center [221, 74] width 5 height 4
radio input "true"
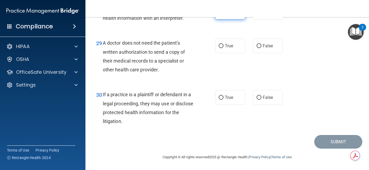
scroll to position [1431, 0]
click at [255, 52] on label "False" at bounding box center [268, 45] width 30 height 15
click at [256, 48] on input "False" at bounding box center [258, 46] width 5 height 4
radio input "true"
click at [260, 100] on input "False" at bounding box center [258, 98] width 5 height 4
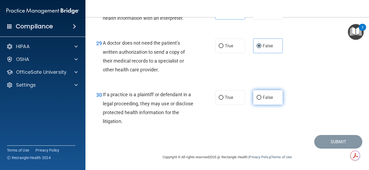
radio input "true"
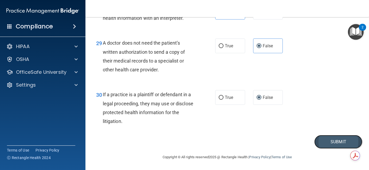
click at [326, 145] on button "Submit" at bounding box center [338, 142] width 48 height 14
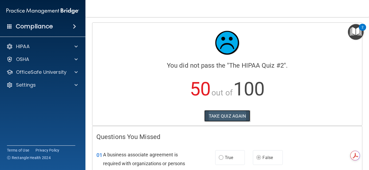
click at [220, 117] on button "TAKE QUIZ AGAIN" at bounding box center [227, 116] width 46 height 12
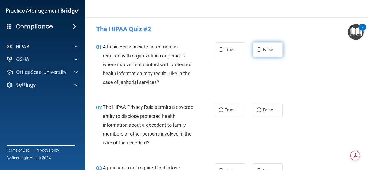
click at [265, 50] on span "False" at bounding box center [268, 49] width 10 height 5
click at [261, 50] on input "False" at bounding box center [258, 50] width 5 height 4
radio input "true"
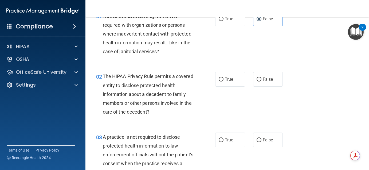
scroll to position [33, 0]
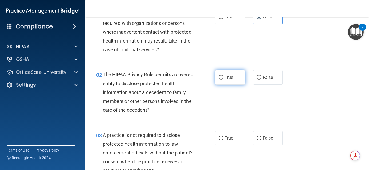
click at [225, 77] on span "True" at bounding box center [229, 77] width 8 height 5
click at [223, 77] on input "True" at bounding box center [221, 78] width 5 height 4
radio input "true"
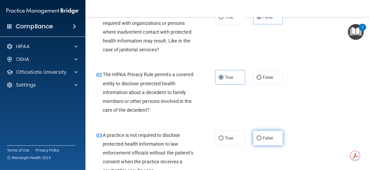
click at [263, 138] on span "False" at bounding box center [268, 137] width 10 height 5
click at [261, 138] on input "False" at bounding box center [258, 138] width 5 height 4
radio input "true"
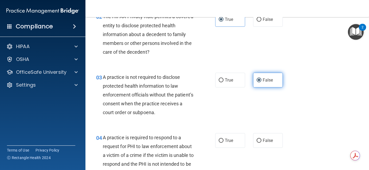
scroll to position [108, 0]
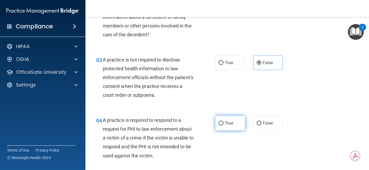
click at [231, 120] on span "True" at bounding box center [229, 122] width 8 height 5
click at [223, 121] on input "True" at bounding box center [221, 123] width 5 height 4
radio input "true"
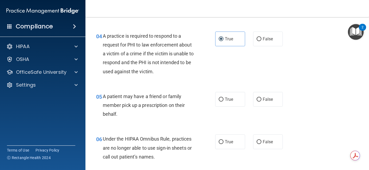
scroll to position [192, 0]
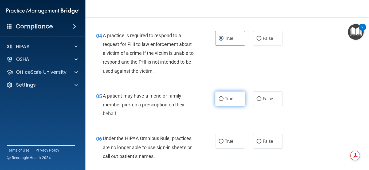
click at [230, 101] on span "True" at bounding box center [229, 98] width 8 height 5
click at [223, 101] on input "True" at bounding box center [221, 99] width 5 height 4
radio input "true"
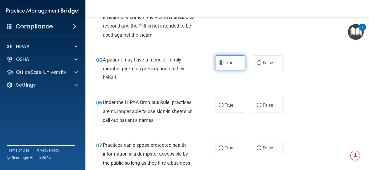
scroll to position [232, 0]
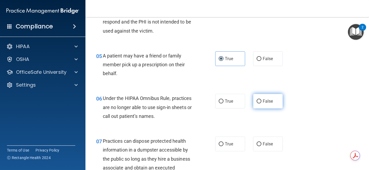
click at [259, 102] on input "False" at bounding box center [258, 101] width 5 height 4
radio input "true"
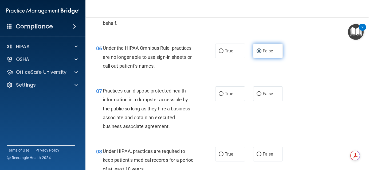
scroll to position [292, 0]
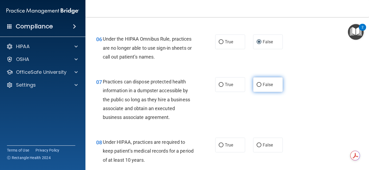
click at [256, 89] on label "False" at bounding box center [268, 84] width 30 height 15
click at [256, 87] on input "False" at bounding box center [258, 85] width 5 height 4
radio input "true"
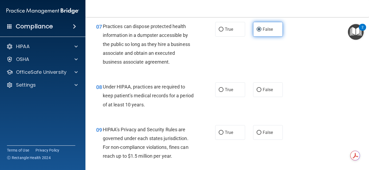
scroll to position [348, 0]
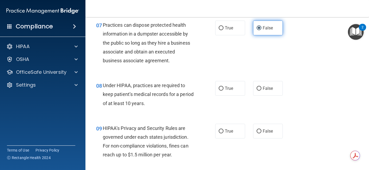
click at [256, 89] on input "False" at bounding box center [258, 88] width 5 height 4
radio input "true"
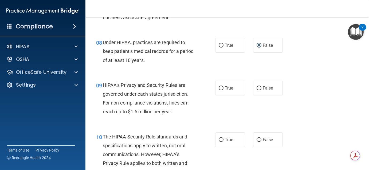
scroll to position [391, 0]
click at [264, 84] on label "False" at bounding box center [268, 87] width 30 height 15
click at [261, 86] on input "False" at bounding box center [258, 88] width 5 height 4
radio input "true"
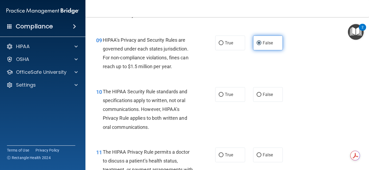
scroll to position [441, 0]
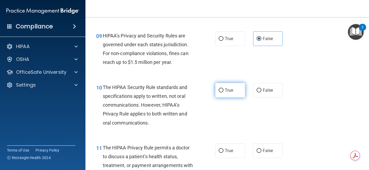
click at [238, 88] on label "True" at bounding box center [230, 90] width 30 height 15
click at [223, 88] on input "True" at bounding box center [221, 90] width 5 height 4
radio input "true"
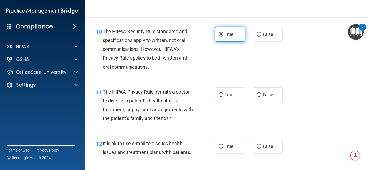
scroll to position [500, 0]
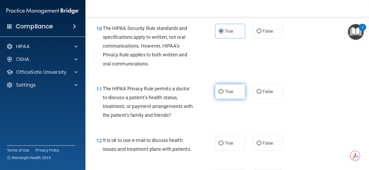
click at [224, 93] on label "True" at bounding box center [230, 91] width 30 height 15
click at [223, 93] on input "True" at bounding box center [221, 92] width 5 height 4
radio input "true"
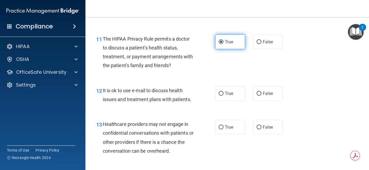
scroll to position [549, 0]
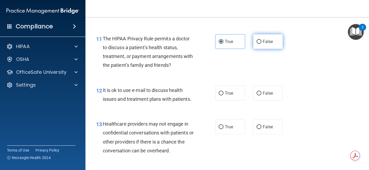
click at [258, 38] on label "False" at bounding box center [268, 41] width 30 height 15
click at [258, 40] on input "False" at bounding box center [258, 42] width 5 height 4
radio input "true"
radio input "false"
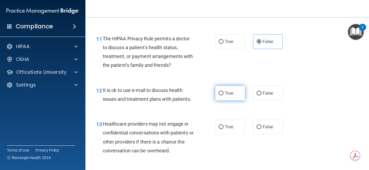
click at [224, 91] on label "True" at bounding box center [230, 93] width 30 height 15
click at [223, 91] on input "True" at bounding box center [221, 93] width 5 height 4
radio input "true"
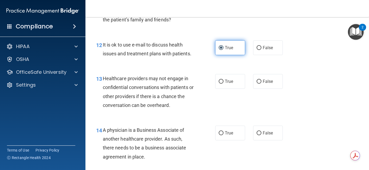
scroll to position [600, 0]
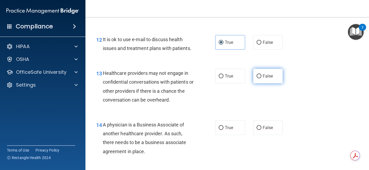
click at [261, 76] on label "False" at bounding box center [268, 76] width 30 height 15
click at [261, 76] on input "False" at bounding box center [258, 76] width 5 height 4
radio input "true"
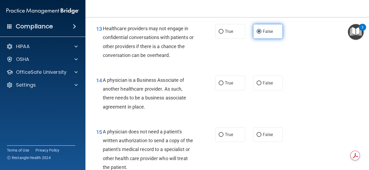
scroll to position [645, 0]
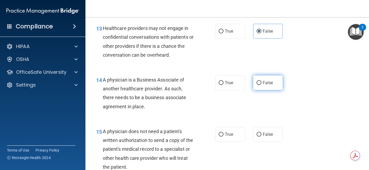
click at [261, 83] on label "False" at bounding box center [268, 82] width 30 height 15
click at [261, 83] on input "False" at bounding box center [258, 83] width 5 height 4
radio input "true"
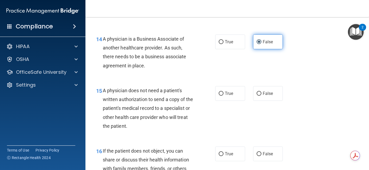
scroll to position [686, 0]
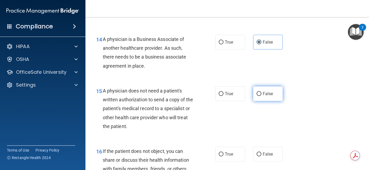
click at [259, 94] on input "False" at bounding box center [258, 94] width 5 height 4
radio input "true"
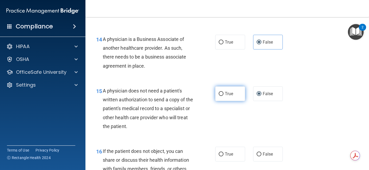
click at [225, 99] on label "True" at bounding box center [230, 93] width 30 height 15
click at [223, 96] on input "True" at bounding box center [221, 94] width 5 height 4
radio input "true"
radio input "false"
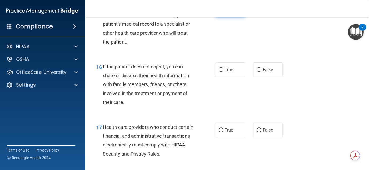
scroll to position [771, 0]
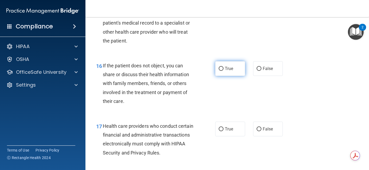
click at [232, 72] on label "True" at bounding box center [230, 68] width 30 height 15
click at [223, 71] on input "True" at bounding box center [221, 69] width 5 height 4
radio input "true"
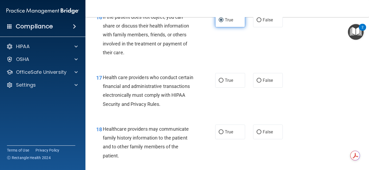
scroll to position [829, 0]
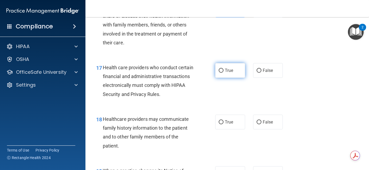
click at [237, 70] on label "True" at bounding box center [230, 70] width 30 height 15
click at [223, 70] on input "True" at bounding box center [221, 71] width 5 height 4
radio input "true"
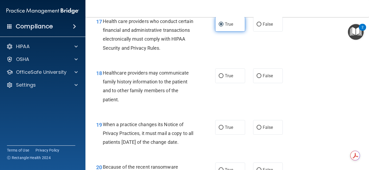
scroll to position [878, 0]
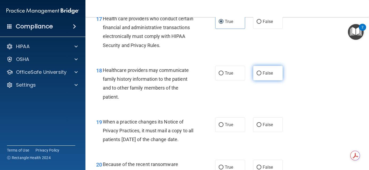
click at [255, 71] on label "False" at bounding box center [268, 73] width 30 height 15
click at [256, 71] on input "False" at bounding box center [258, 73] width 5 height 4
radio input "true"
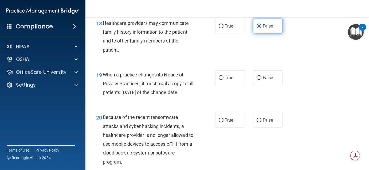
scroll to position [926, 0]
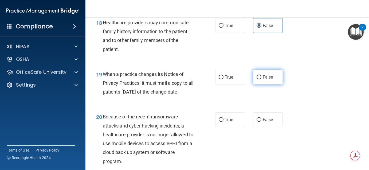
click at [258, 82] on label "False" at bounding box center [268, 77] width 30 height 15
click at [258, 79] on input "False" at bounding box center [258, 77] width 5 height 4
radio input "true"
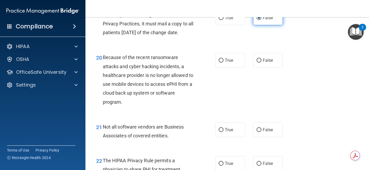
scroll to position [986, 0]
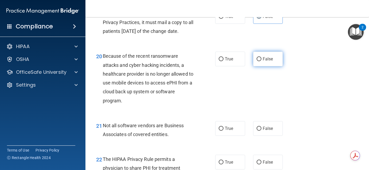
click at [264, 66] on label "False" at bounding box center [268, 59] width 30 height 15
click at [261, 61] on input "False" at bounding box center [258, 59] width 5 height 4
radio input "true"
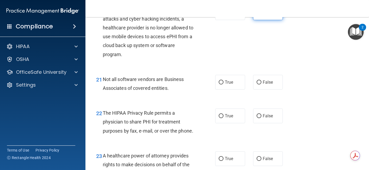
scroll to position [1038, 0]
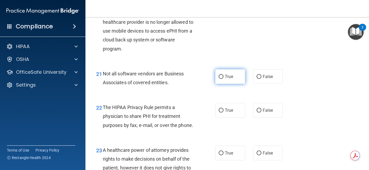
click at [233, 84] on label "True" at bounding box center [230, 76] width 30 height 15
click at [223, 79] on input "True" at bounding box center [221, 77] width 5 height 4
radio input "true"
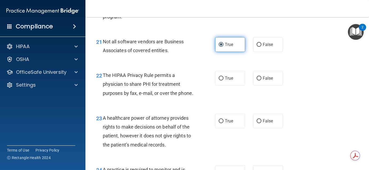
scroll to position [1080, 0]
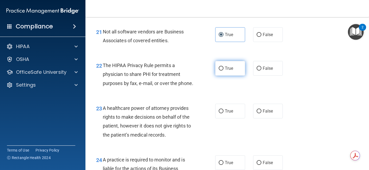
click at [231, 71] on span "True" at bounding box center [229, 68] width 8 height 5
click at [223, 70] on input "True" at bounding box center [221, 68] width 5 height 4
radio input "true"
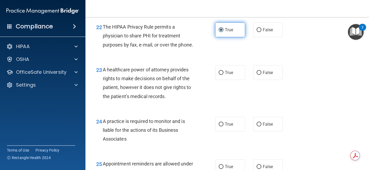
scroll to position [1119, 0]
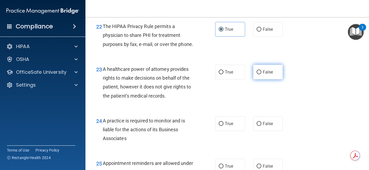
click at [265, 74] on span "False" at bounding box center [268, 71] width 10 height 5
click at [261, 74] on input "False" at bounding box center [258, 72] width 5 height 4
radio input "true"
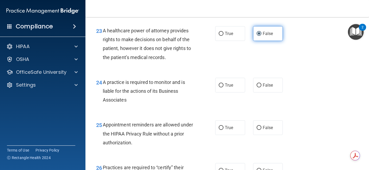
scroll to position [1162, 0]
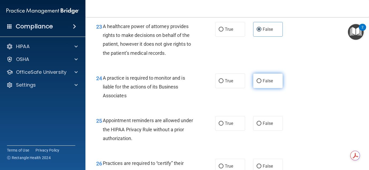
click at [263, 88] on label "False" at bounding box center [268, 80] width 30 height 15
click at [261, 83] on input "False" at bounding box center [258, 81] width 5 height 4
radio input "true"
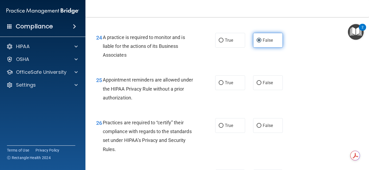
scroll to position [1202, 0]
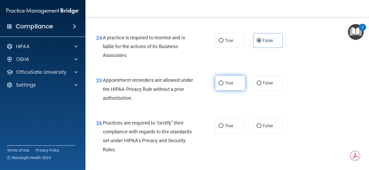
click at [221, 90] on label "True" at bounding box center [230, 83] width 30 height 15
click at [221, 85] on input "True" at bounding box center [221, 83] width 5 height 4
radio input "true"
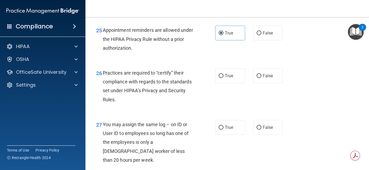
scroll to position [1256, 0]
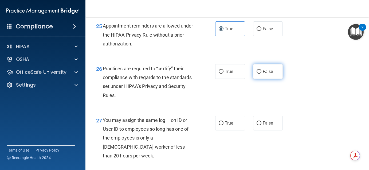
click at [266, 79] on label "False" at bounding box center [268, 71] width 30 height 15
click at [261, 74] on input "False" at bounding box center [258, 72] width 5 height 4
radio input "true"
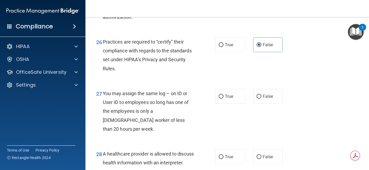
scroll to position [1283, 0]
click at [257, 98] on input "False" at bounding box center [258, 96] width 5 height 4
radio input "true"
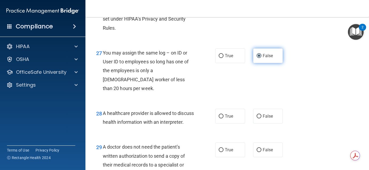
scroll to position [1324, 0]
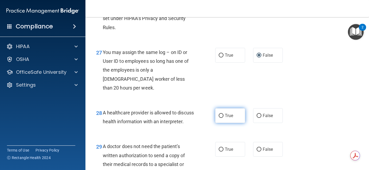
click at [230, 114] on span "True" at bounding box center [229, 115] width 8 height 5
click at [223, 114] on input "True" at bounding box center [221, 116] width 5 height 4
radio input "true"
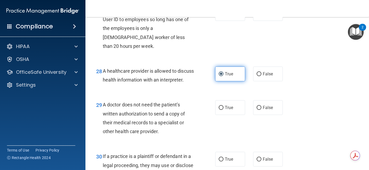
scroll to position [1367, 0]
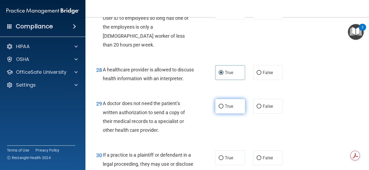
click at [217, 113] on label "True" at bounding box center [230, 106] width 30 height 15
click at [219, 108] on input "True" at bounding box center [221, 106] width 5 height 4
radio input "true"
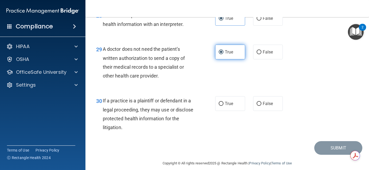
scroll to position [1423, 0]
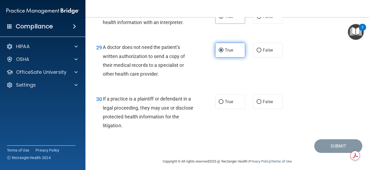
click at [217, 109] on label "True" at bounding box center [230, 101] width 30 height 15
click at [219, 104] on input "True" at bounding box center [221, 102] width 5 height 4
radio input "true"
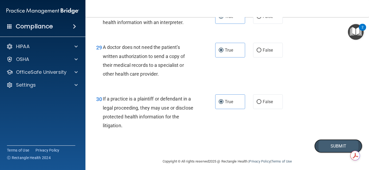
click at [327, 153] on button "Submit" at bounding box center [338, 146] width 48 height 14
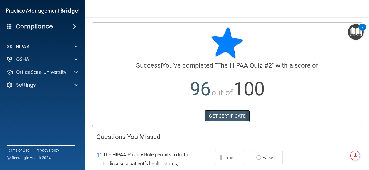
click at [219, 121] on link "GET CERTIFICATE" at bounding box center [227, 116] width 46 height 12
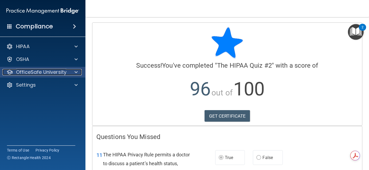
click at [78, 73] on div at bounding box center [75, 72] width 13 height 6
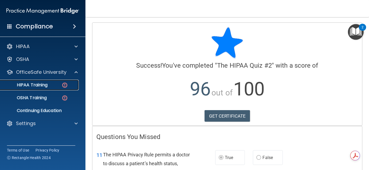
click at [21, 86] on p "HIPAA Training" at bounding box center [25, 84] width 44 height 5
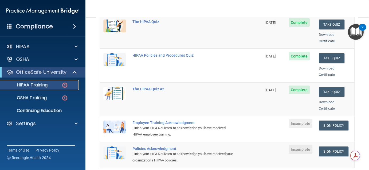
scroll to position [87, 0]
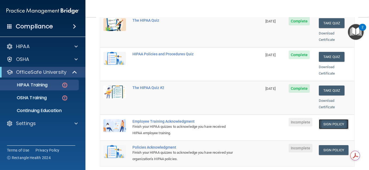
click at [334, 119] on link "Sign Policy" at bounding box center [334, 124] width 30 height 10
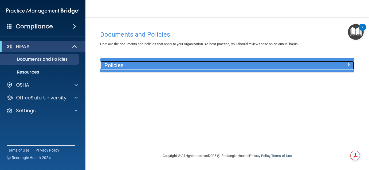
click at [173, 64] on h5 "Policies" at bounding box center [195, 65] width 182 height 6
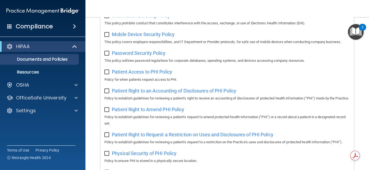
scroll to position [232, 0]
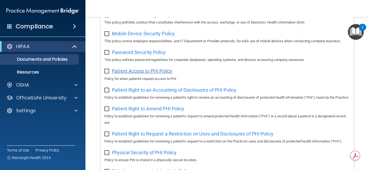
click at [167, 72] on span "Patient Access to PHI Policy" at bounding box center [142, 71] width 60 height 6
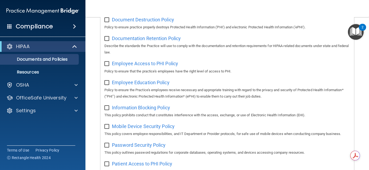
scroll to position [136, 0]
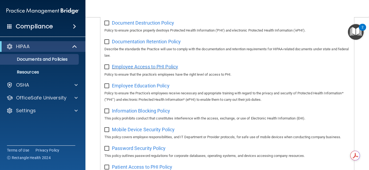
click at [152, 65] on span "Employee Access to PHI Policy" at bounding box center [145, 67] width 66 height 6
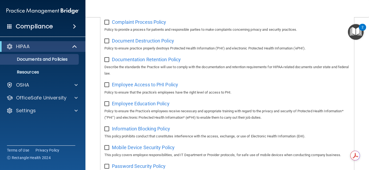
scroll to position [114, 0]
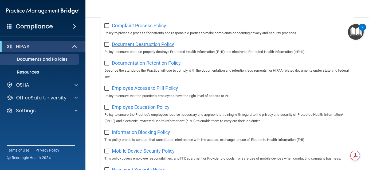
click at [162, 43] on span "Document Destruction Policy" at bounding box center [143, 44] width 62 height 6
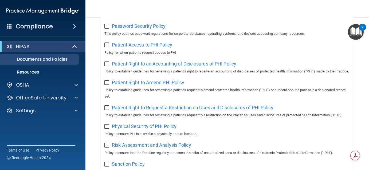
scroll to position [258, 0]
click at [137, 45] on span "Patient Access to PHI Policy" at bounding box center [142, 45] width 60 height 6
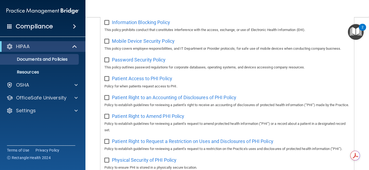
scroll to position [225, 0]
click at [142, 60] on span "Password Security Policy" at bounding box center [139, 59] width 54 height 6
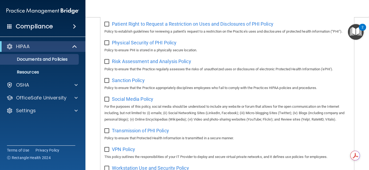
scroll to position [342, 0]
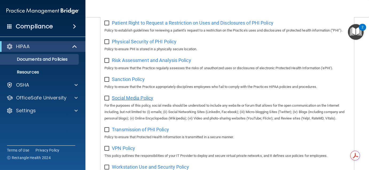
click at [145, 101] on span "Social Media Policy" at bounding box center [132, 98] width 41 height 6
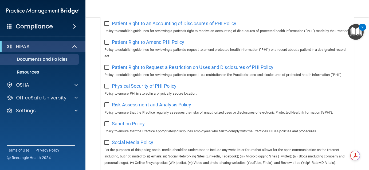
scroll to position [297, 0]
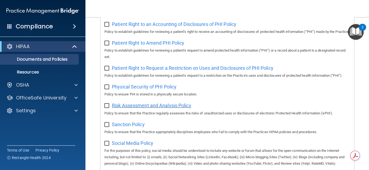
click at [163, 108] on span "Risk Assessment and Analysis Policy" at bounding box center [151, 105] width 79 height 6
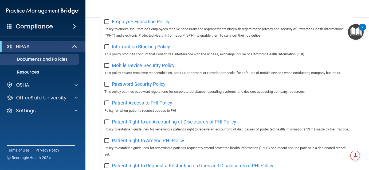
scroll to position [144, 0]
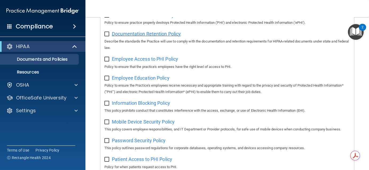
click at [147, 34] on span "Documentation Retention Policy" at bounding box center [146, 34] width 69 height 6
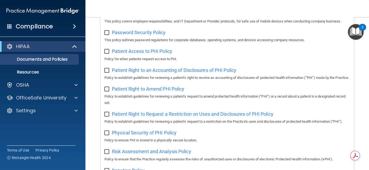
scroll to position [250, 0]
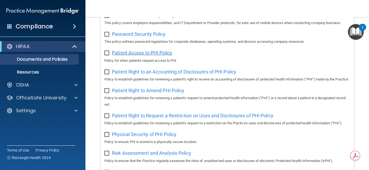
click at [144, 54] on span "Patient Access to PHI Policy" at bounding box center [142, 53] width 60 height 6
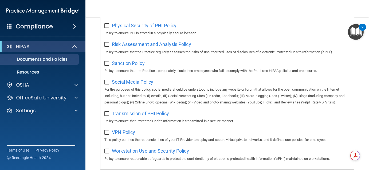
scroll to position [392, 0]
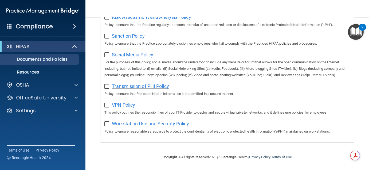
click at [152, 83] on span "Transmission of PHI Policy" at bounding box center [140, 86] width 57 height 6
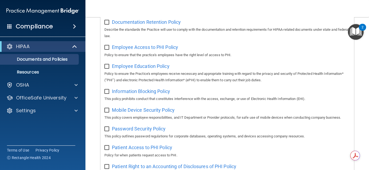
scroll to position [47, 0]
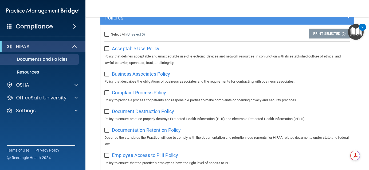
click at [161, 73] on span "Business Associates Policy" at bounding box center [141, 74] width 58 height 6
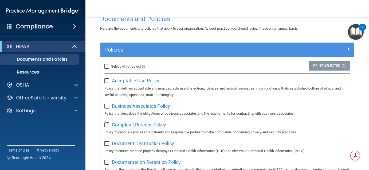
scroll to position [16, 0]
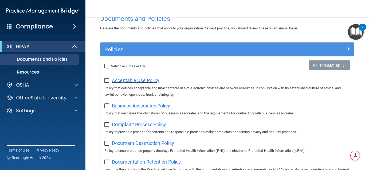
click at [147, 77] on span "Acceptable Use Policy" at bounding box center [135, 80] width 47 height 6
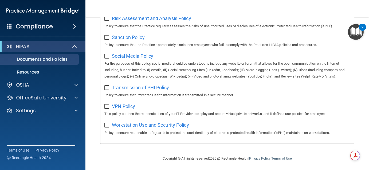
scroll to position [392, 0]
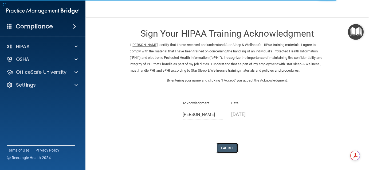
click at [232, 149] on button "I Agree" at bounding box center [226, 148] width 21 height 10
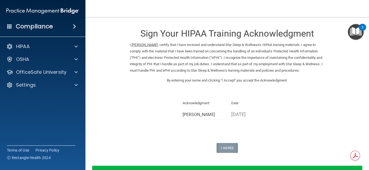
scroll to position [38, 0]
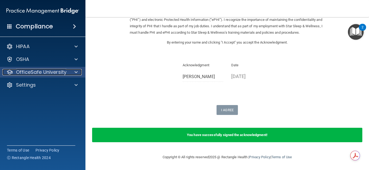
click at [77, 71] on span at bounding box center [75, 72] width 3 height 6
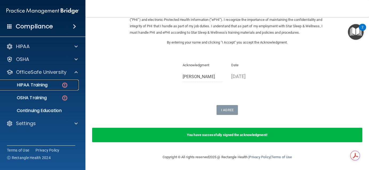
click at [50, 84] on div "HIPAA Training" at bounding box center [39, 84] width 73 height 5
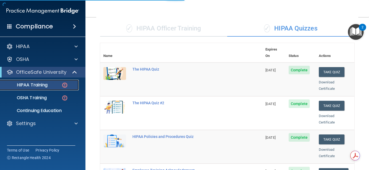
scroll to position [250, 0]
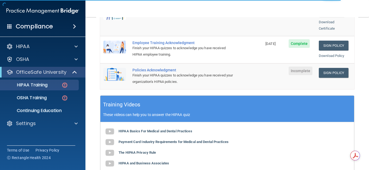
scroll to position [176, 0]
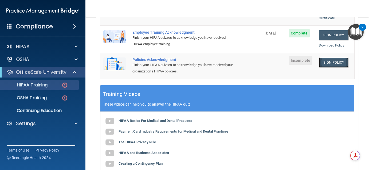
click at [333, 57] on link "Sign Policy" at bounding box center [334, 62] width 30 height 10
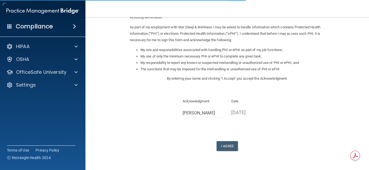
scroll to position [60, 0]
click at [223, 145] on button "I Agree" at bounding box center [226, 146] width 21 height 10
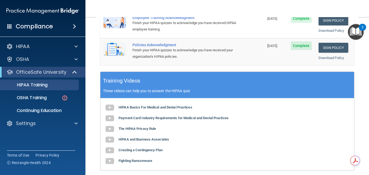
scroll to position [227, 0]
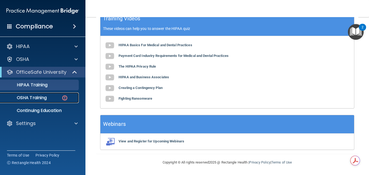
click at [53, 97] on div "OSHA Training" at bounding box center [39, 97] width 73 height 5
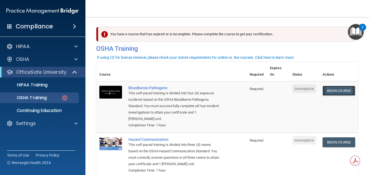
click at [329, 93] on link "Begin Course" at bounding box center [338, 91] width 33 height 10
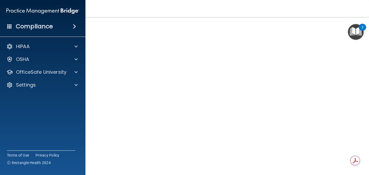
scroll to position [24, 0]
click at [348, 31] on img "Open Resource Center, 2 new notifications" at bounding box center [356, 32] width 16 height 16
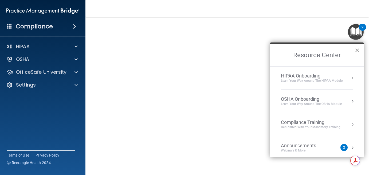
click at [357, 50] on button "×" at bounding box center [356, 50] width 5 height 9
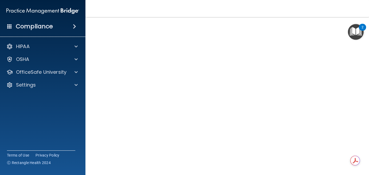
click at [348, 37] on img "Open Resource Center, 2 new notifications" at bounding box center [356, 32] width 16 height 16
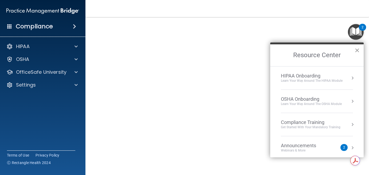
click at [357, 50] on button "×" at bounding box center [356, 50] width 5 height 9
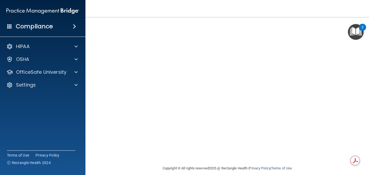
scroll to position [16, 0]
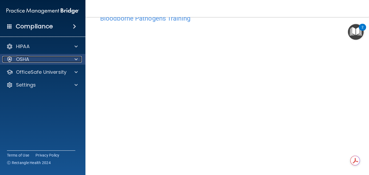
click at [78, 61] on div at bounding box center [75, 59] width 13 height 6
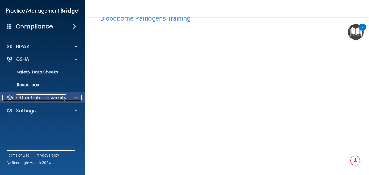
click at [77, 96] on span at bounding box center [75, 97] width 3 height 6
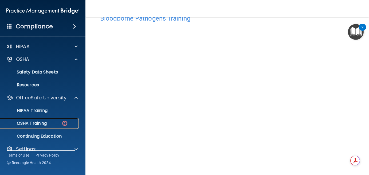
click at [44, 124] on p "OSHA Training" at bounding box center [24, 123] width 43 height 5
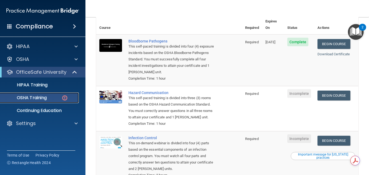
scroll to position [46, 0]
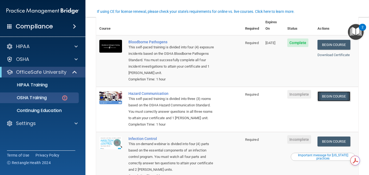
click at [337, 91] on link "Begin Course" at bounding box center [333, 96] width 33 height 10
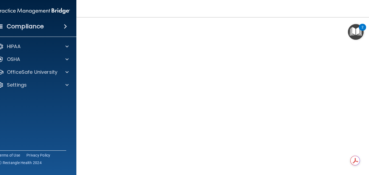
scroll to position [26, 0]
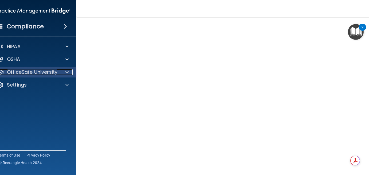
click at [69, 73] on div at bounding box center [66, 72] width 13 height 6
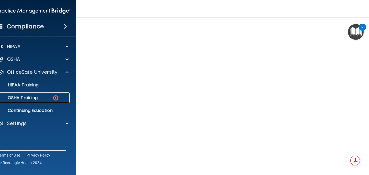
click at [49, 97] on div "OSHA Training" at bounding box center [30, 97] width 73 height 5
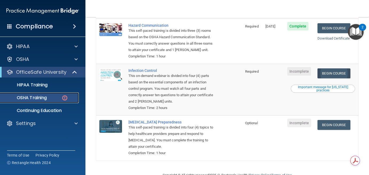
scroll to position [111, 0]
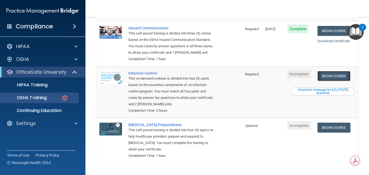
click at [332, 71] on link "Begin Course" at bounding box center [333, 76] width 33 height 10
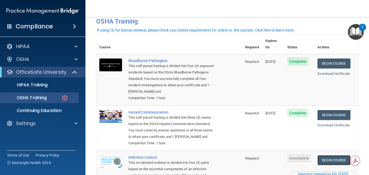
scroll to position [17, 0]
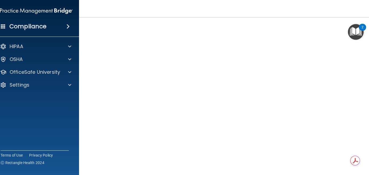
scroll to position [31, 0]
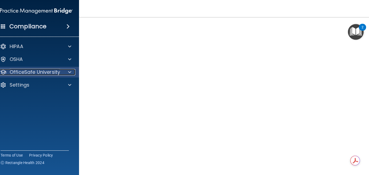
click at [67, 72] on div at bounding box center [68, 72] width 13 height 6
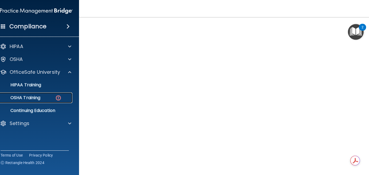
click at [47, 98] on div "OSHA Training" at bounding box center [33, 97] width 73 height 5
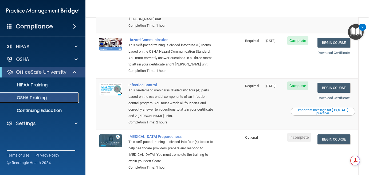
scroll to position [88, 0]
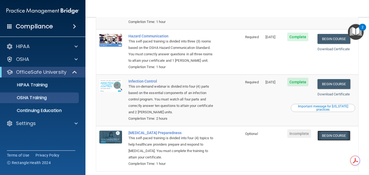
click at [336, 130] on link "Begin Course" at bounding box center [333, 135] width 33 height 10
click at [312, 105] on div "Important message for [US_STATE] practices" at bounding box center [322, 108] width 63 height 6
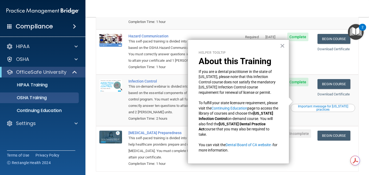
click at [179, 104] on div "This on-demand webinar is divided into four (4) parts based on the essential co…" at bounding box center [171, 99] width 87 height 32
click at [282, 43] on button "×" at bounding box center [282, 45] width 5 height 9
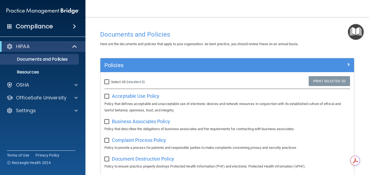
scroll to position [387, 0]
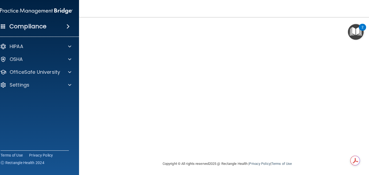
scroll to position [14, 0]
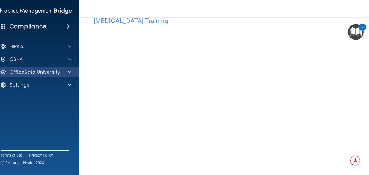
click at [69, 75] on div "OfficeSafe University" at bounding box center [37, 72] width 86 height 11
click at [69, 73] on span at bounding box center [69, 72] width 3 height 6
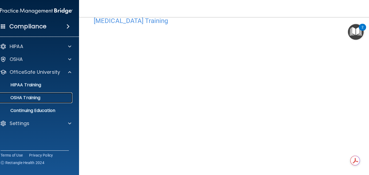
click at [45, 101] on link "OSHA Training" at bounding box center [30, 97] width 84 height 11
